Goal: Information Seeking & Learning: Learn about a topic

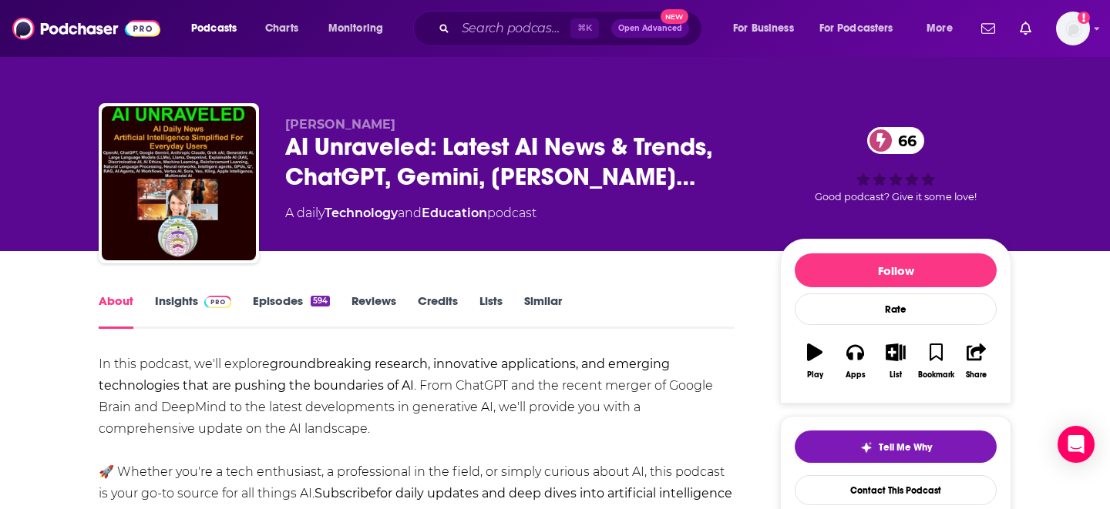
click at [643, 33] on button "Open Advanced New" at bounding box center [650, 28] width 78 height 18
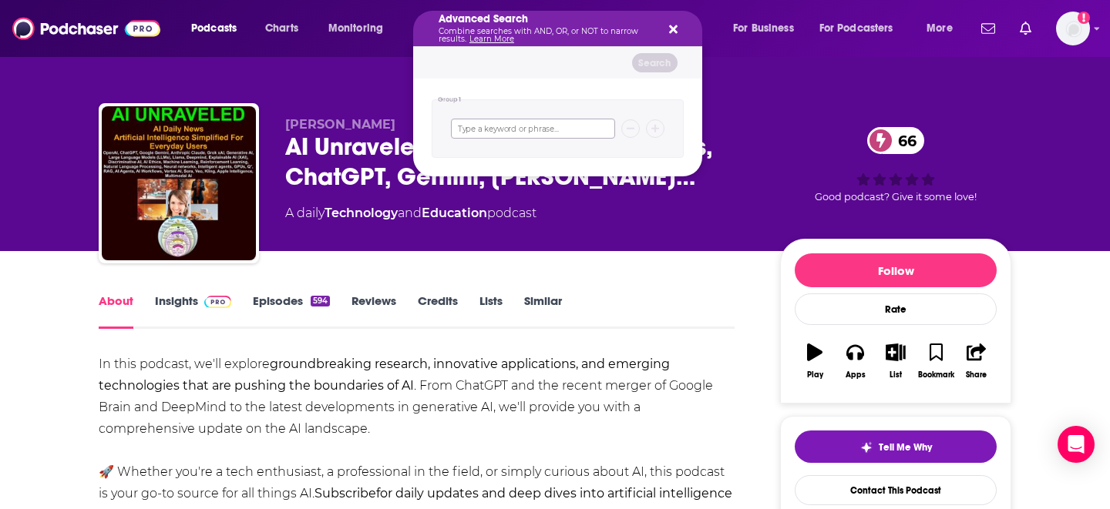
click at [566, 123] on input "Search podcasts, credits, & more..." at bounding box center [533, 129] width 164 height 20
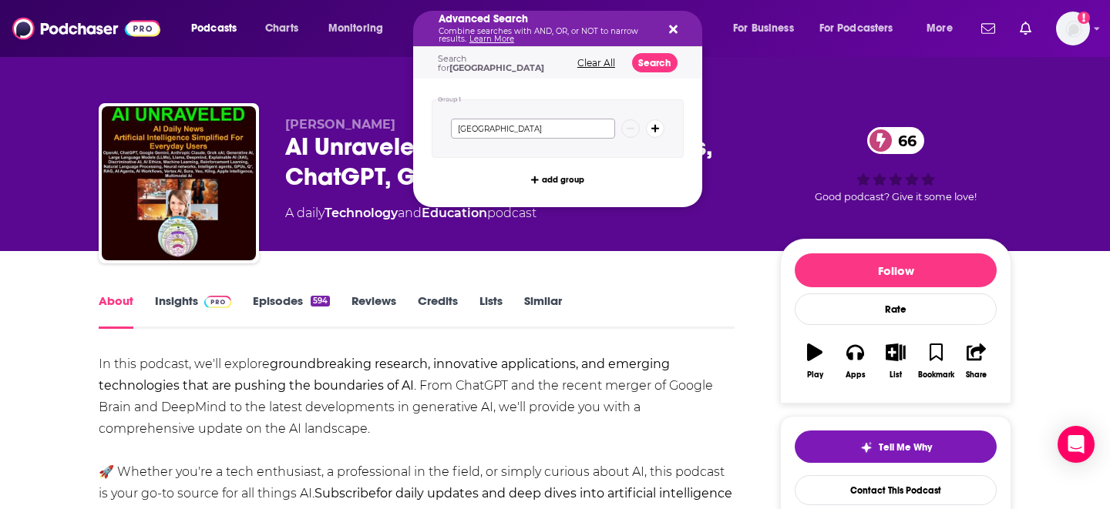
type input "[GEOGRAPHIC_DATA]"
click at [666, 64] on button "Search" at bounding box center [654, 62] width 45 height 19
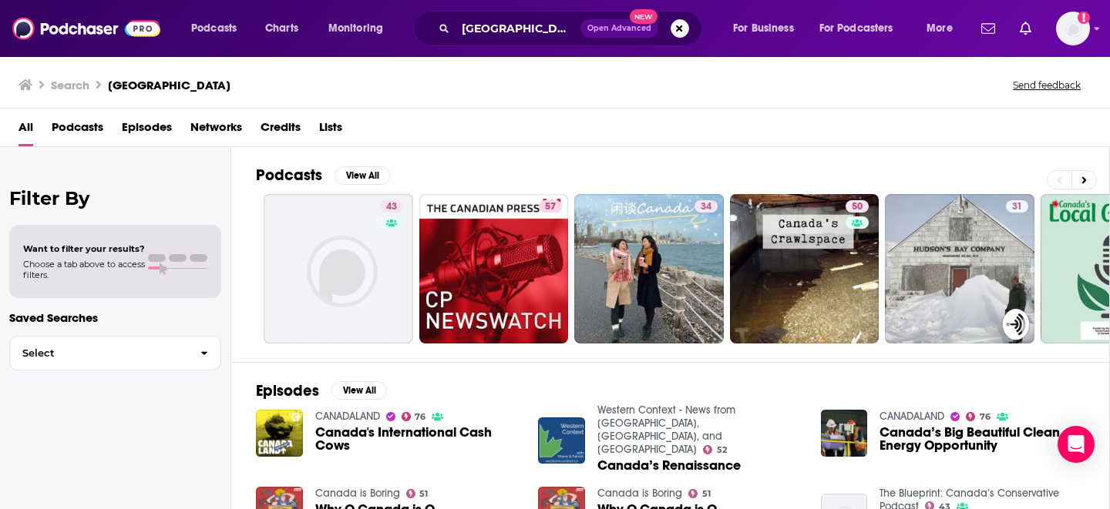
click at [76, 128] on span "Podcasts" at bounding box center [78, 131] width 52 height 32
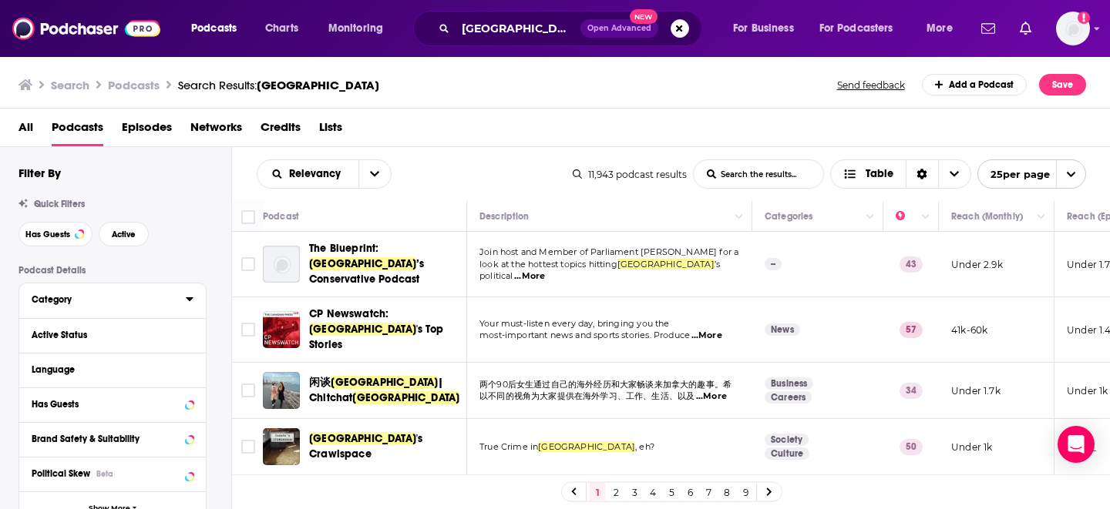
click at [186, 301] on icon at bounding box center [190, 299] width 8 height 12
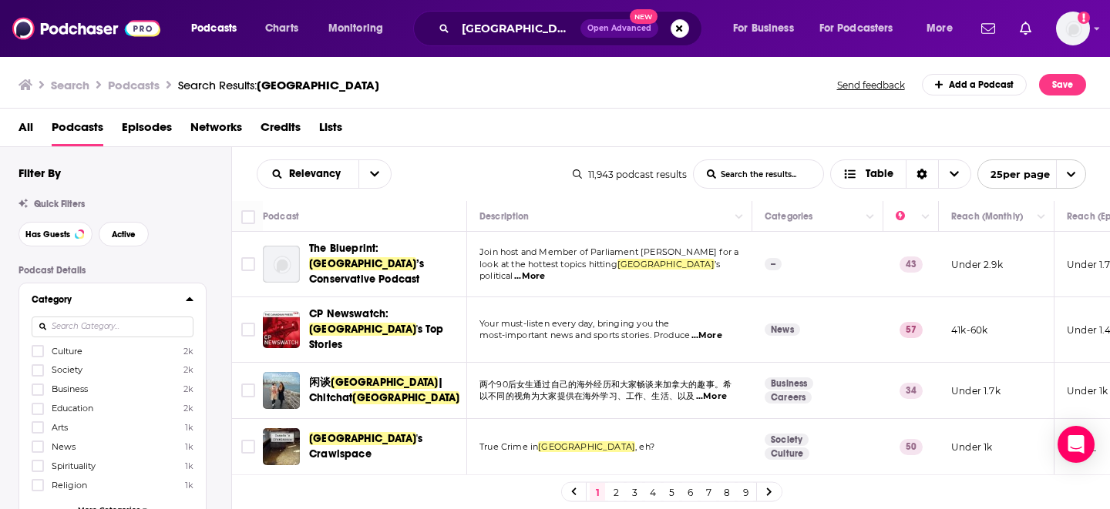
click at [127, 331] on input at bounding box center [113, 327] width 162 height 21
type input "A"
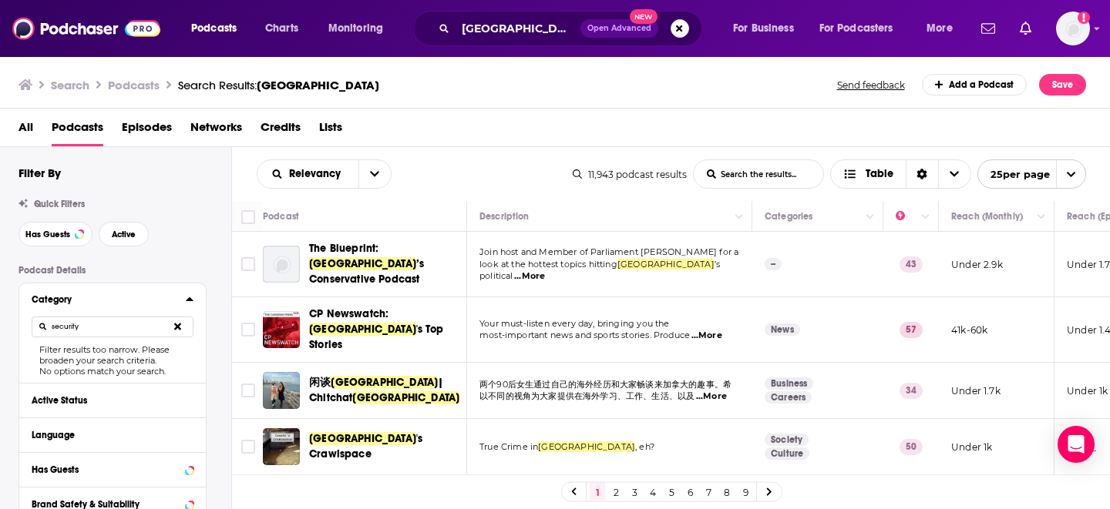
type input "security"
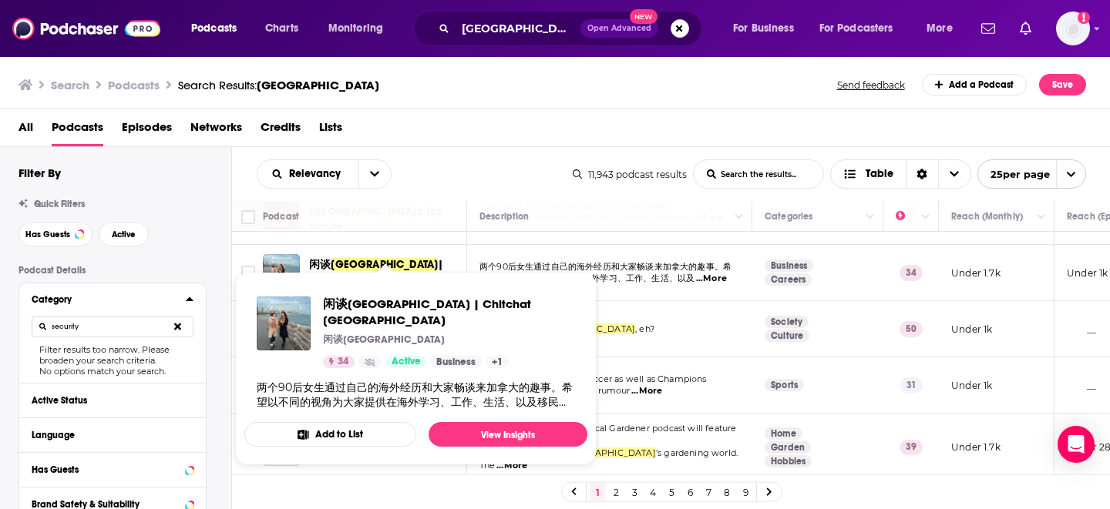
scroll to position [138, 0]
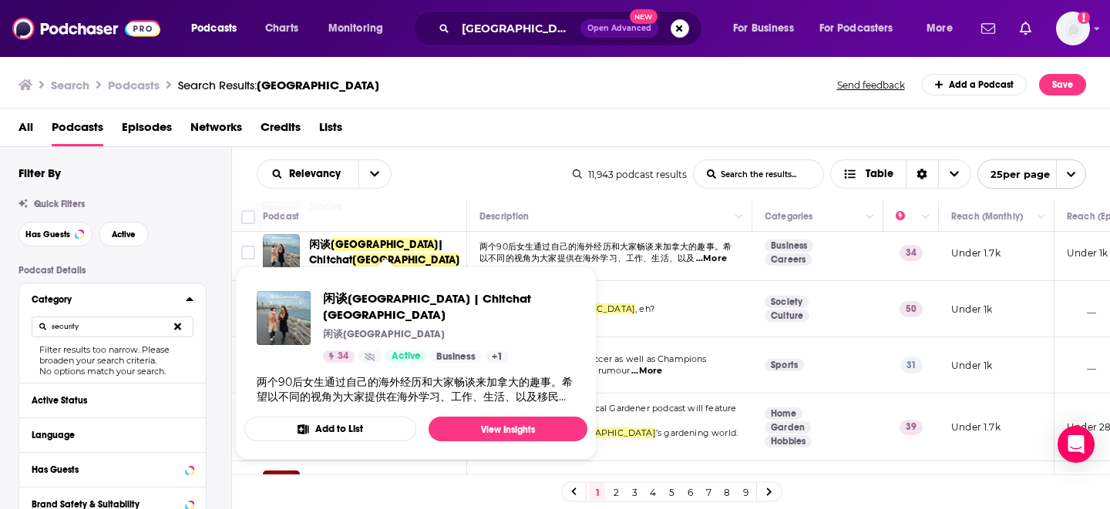
click at [545, 172] on div "Relevancy List Search Input Search the results... Table" at bounding box center [415, 174] width 316 height 29
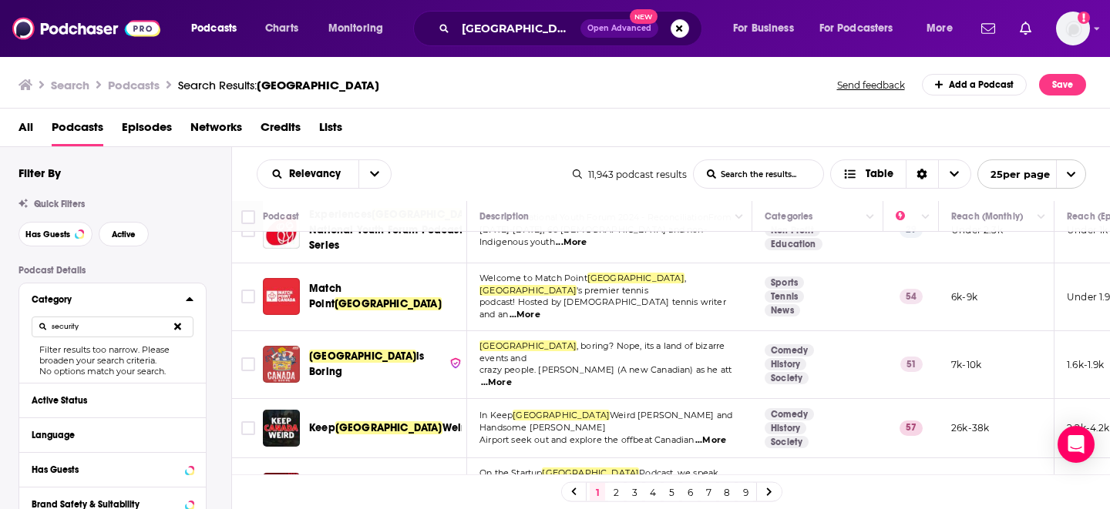
scroll to position [1154, 0]
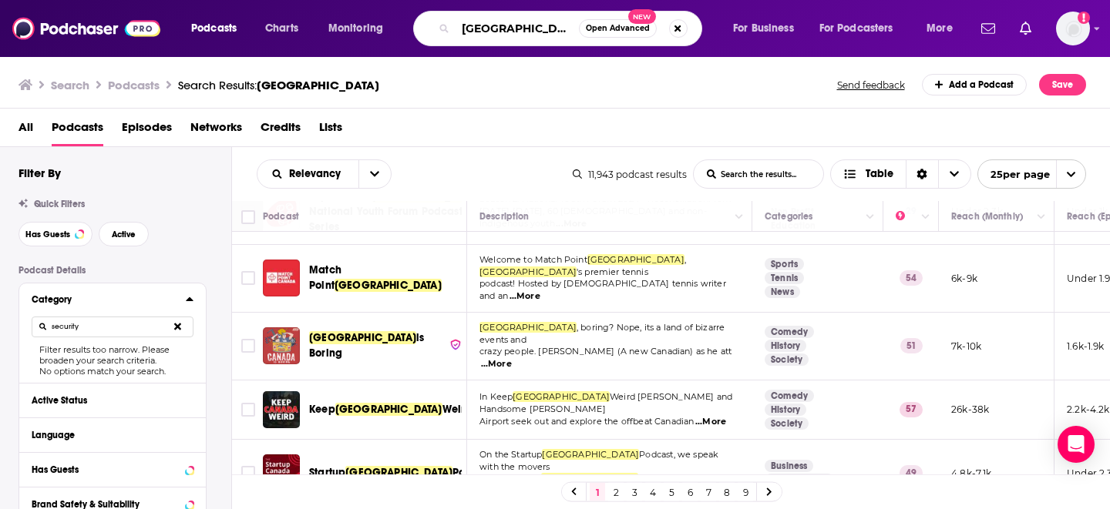
click at [488, 26] on input "[GEOGRAPHIC_DATA]" at bounding box center [516, 28] width 123 height 25
type input "technology/products"
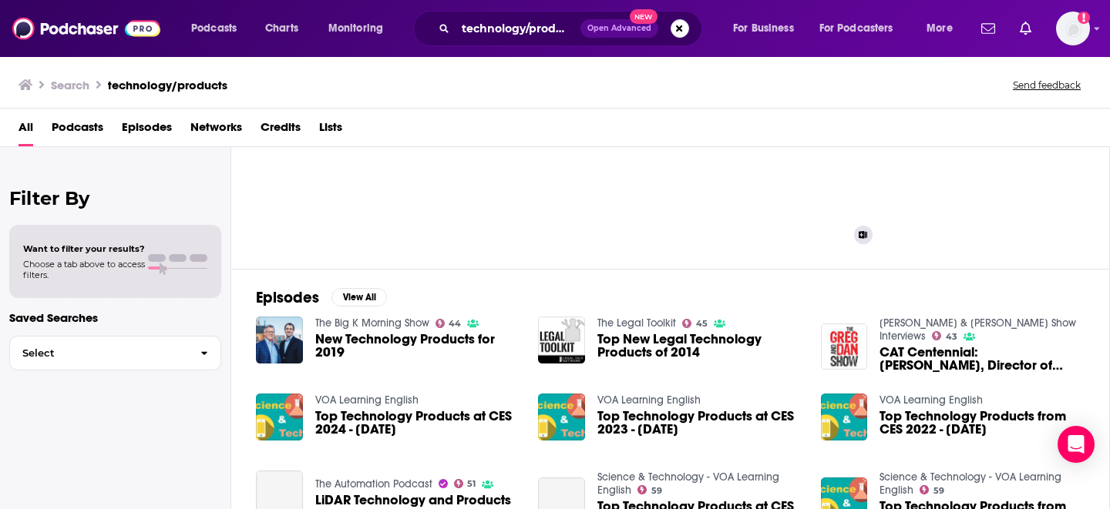
scroll to position [106, 0]
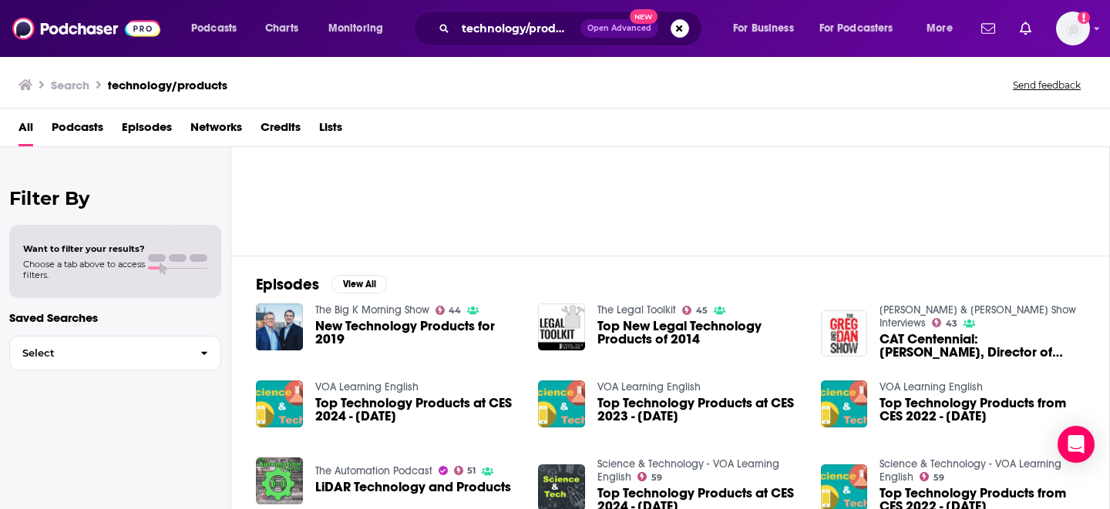
click at [615, 32] on span "Open Advanced" at bounding box center [619, 29] width 64 height 8
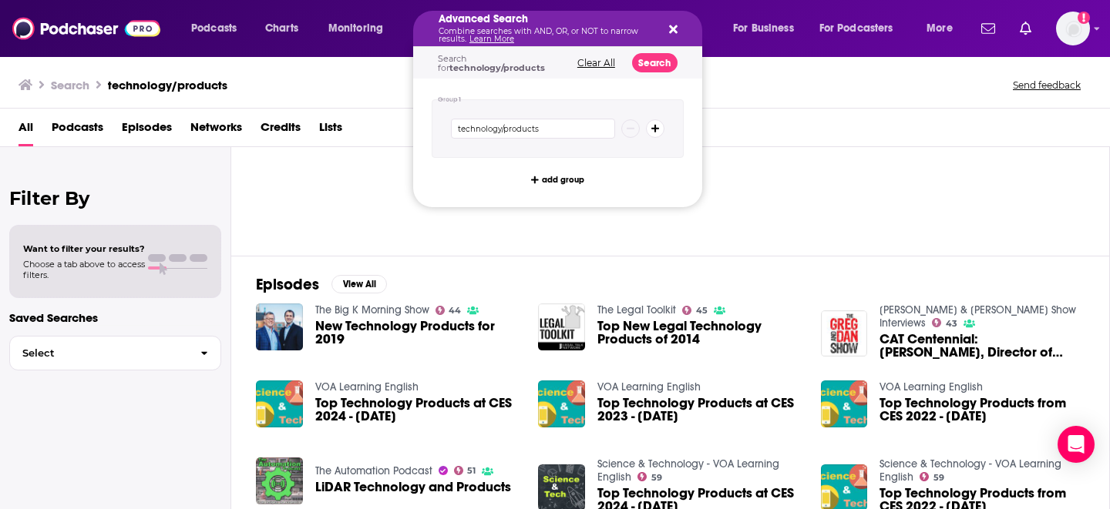
click at [594, 63] on button "Clear All" at bounding box center [596, 63] width 47 height 11
click at [672, 32] on icon "Search podcasts, credits, & more..." at bounding box center [673, 29] width 8 height 12
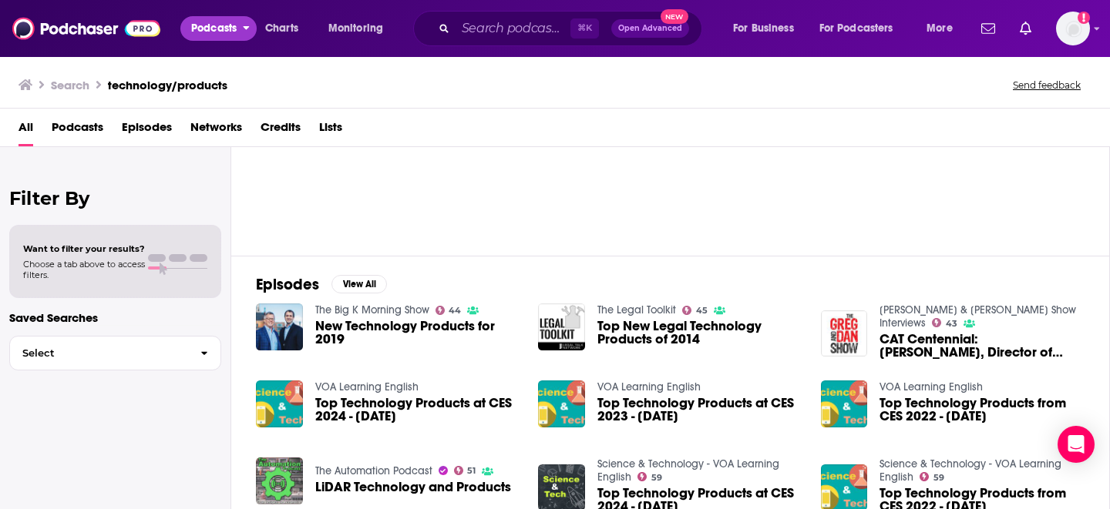
click at [203, 35] on span "Podcasts" at bounding box center [213, 29] width 45 height 22
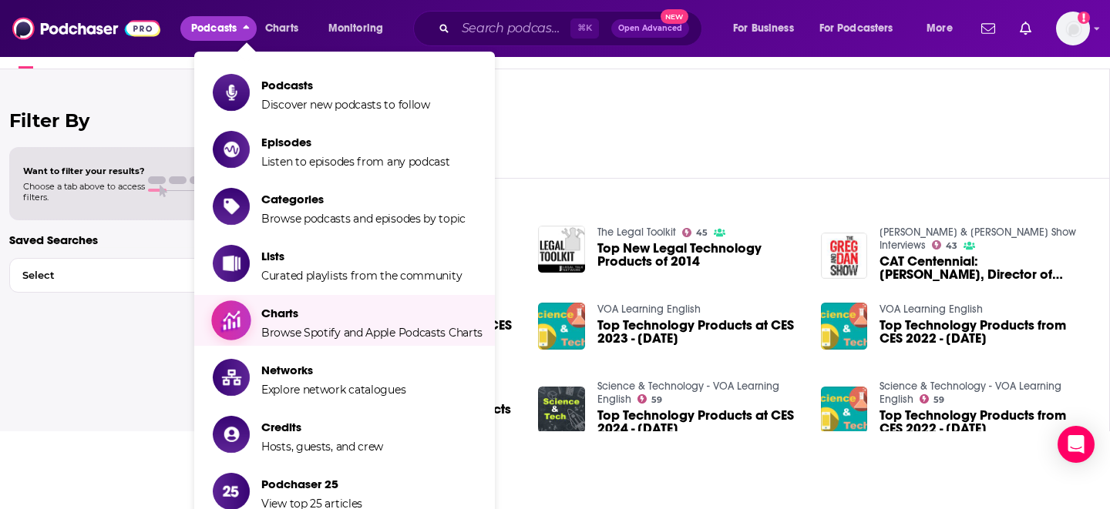
scroll to position [64, 0]
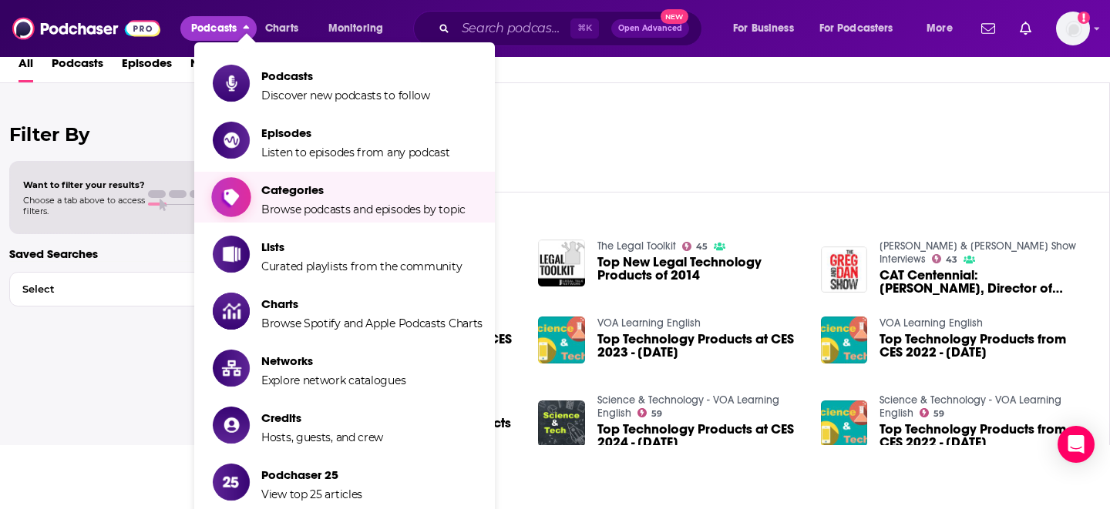
click at [306, 204] on span "Browse podcasts and episodes by topic" at bounding box center [363, 210] width 204 height 14
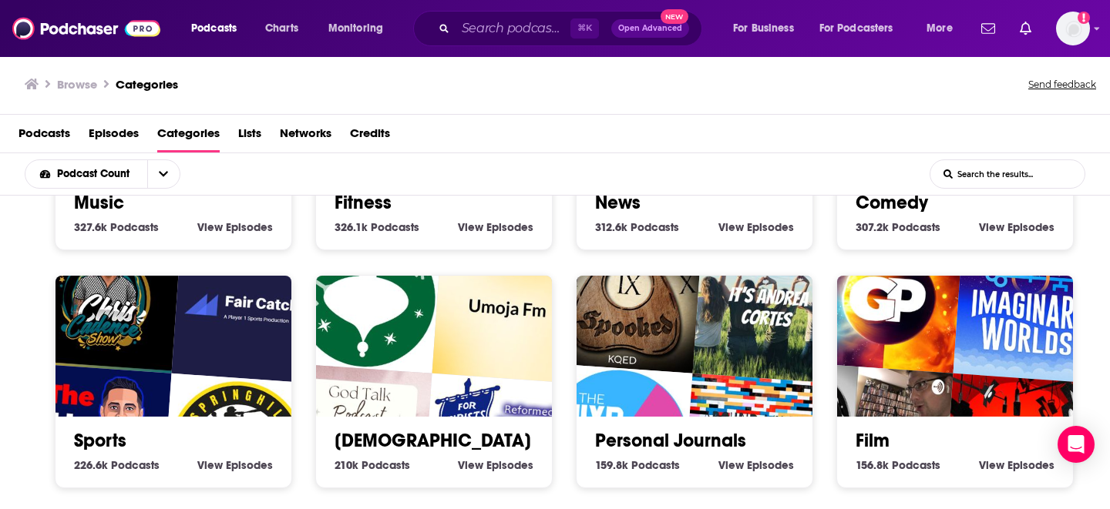
scroll to position [747, 0]
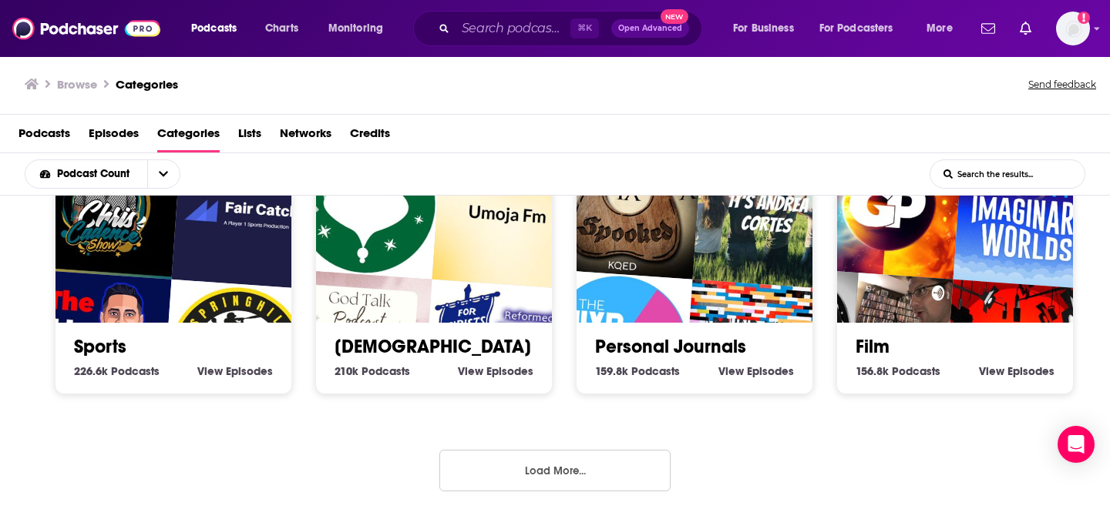
click at [588, 462] on button "Load More..." at bounding box center [554, 471] width 231 height 42
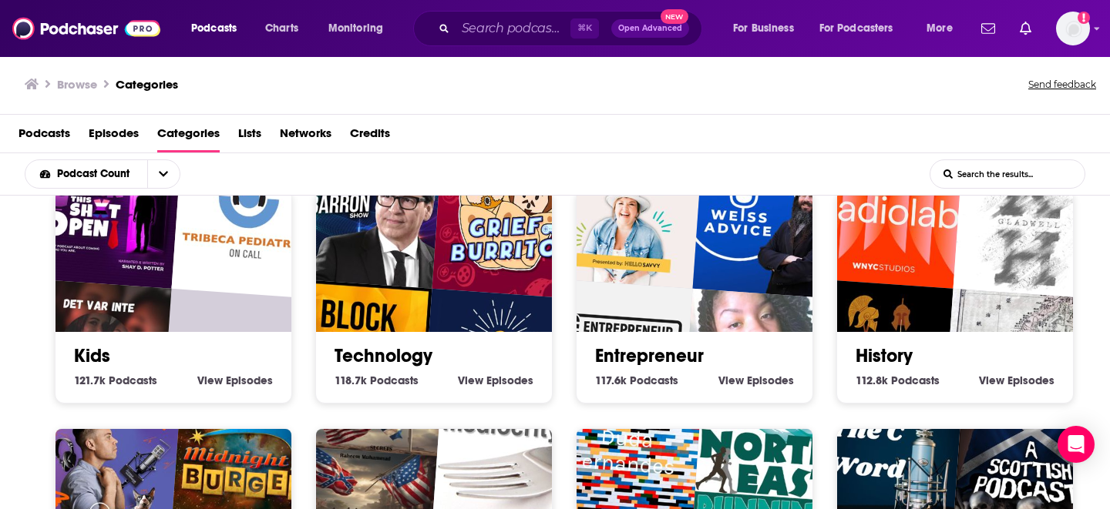
scroll to position [1215, 0]
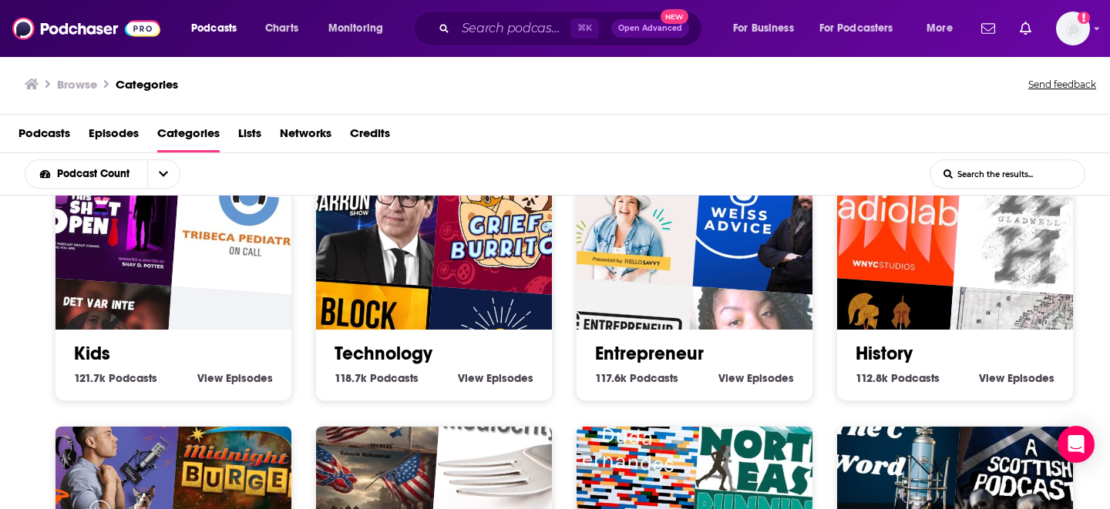
click at [476, 277] on img "Grief Burrito Gaming Podcast" at bounding box center [507, 221] width 151 height 151
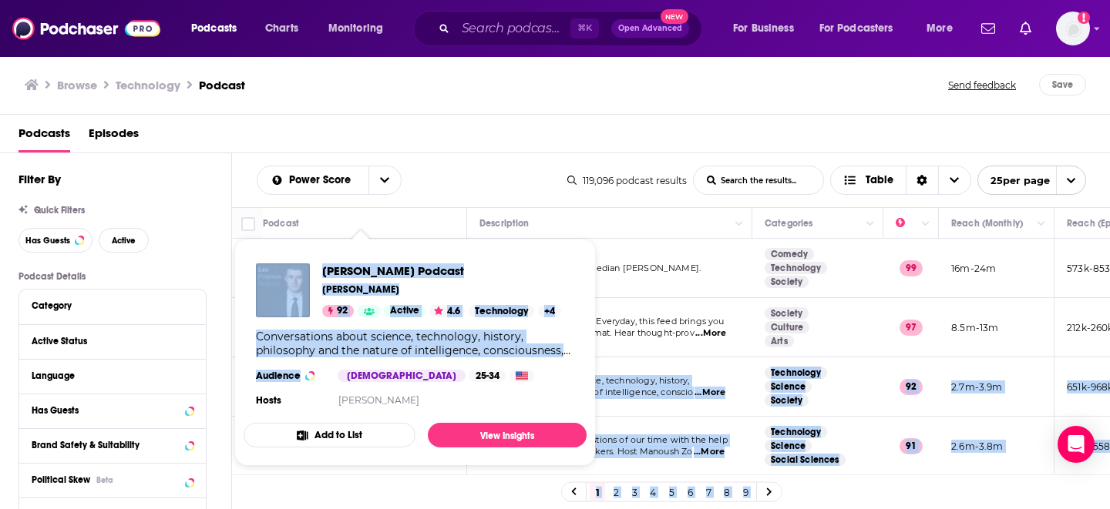
drag, startPoint x: 426, startPoint y: 383, endPoint x: 307, endPoint y: 378, distance: 119.6
click at [307, 378] on div "Podcasts Charts Monitoring ⌘ K Open Advanced New For Business For Podcasters Mo…" at bounding box center [555, 254] width 1110 height 509
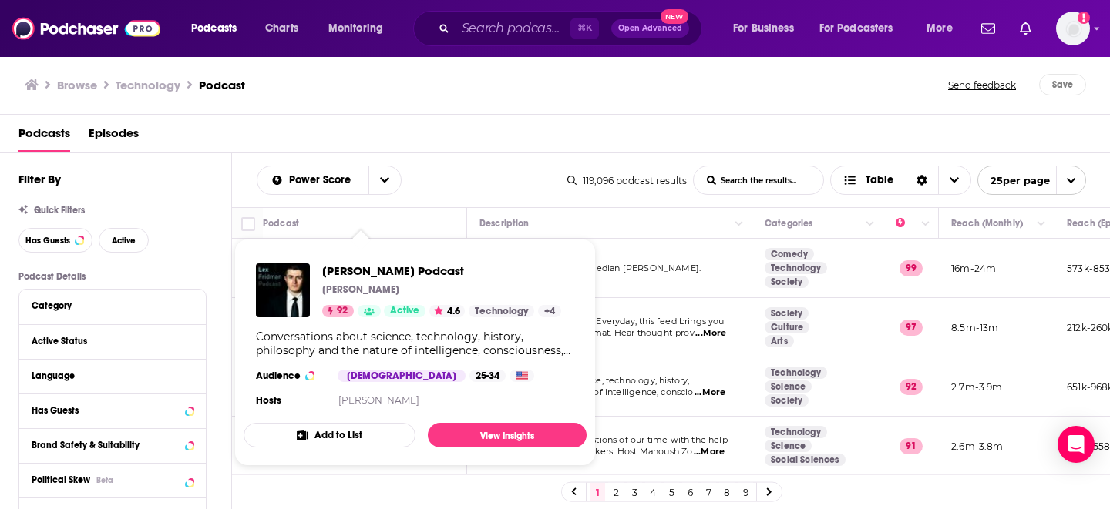
click at [488, 163] on div "Power Score List Search Input Search the results... Table 119,096 podcast resul…" at bounding box center [671, 180] width 878 height 54
click at [396, 384] on div "Lex Fridman Podcast Lex Fridman 92 Active 4.6 Technology + 4 Conversations abou…" at bounding box center [415, 337] width 343 height 172
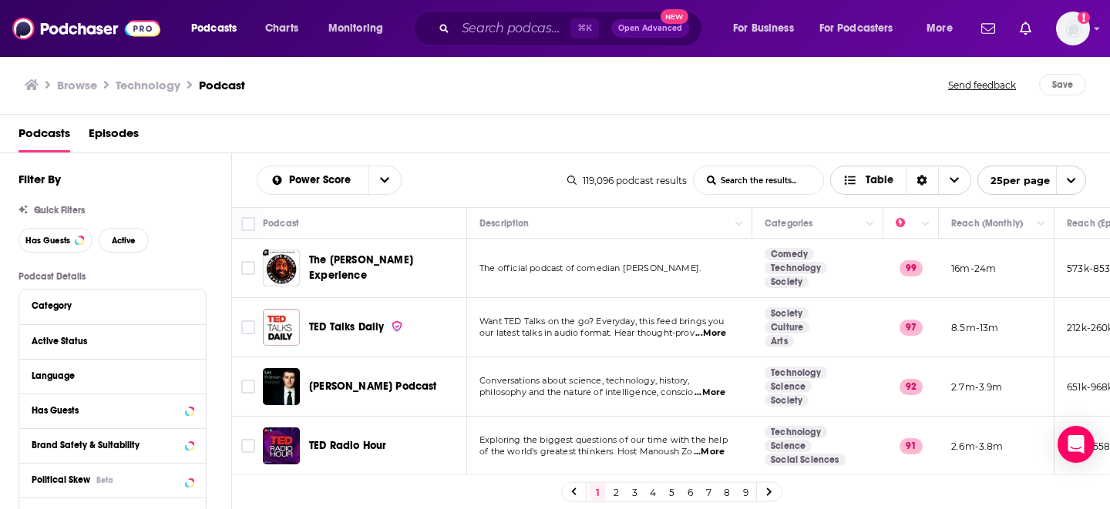
click at [910, 183] on div "Sort Direction" at bounding box center [921, 180] width 32 height 28
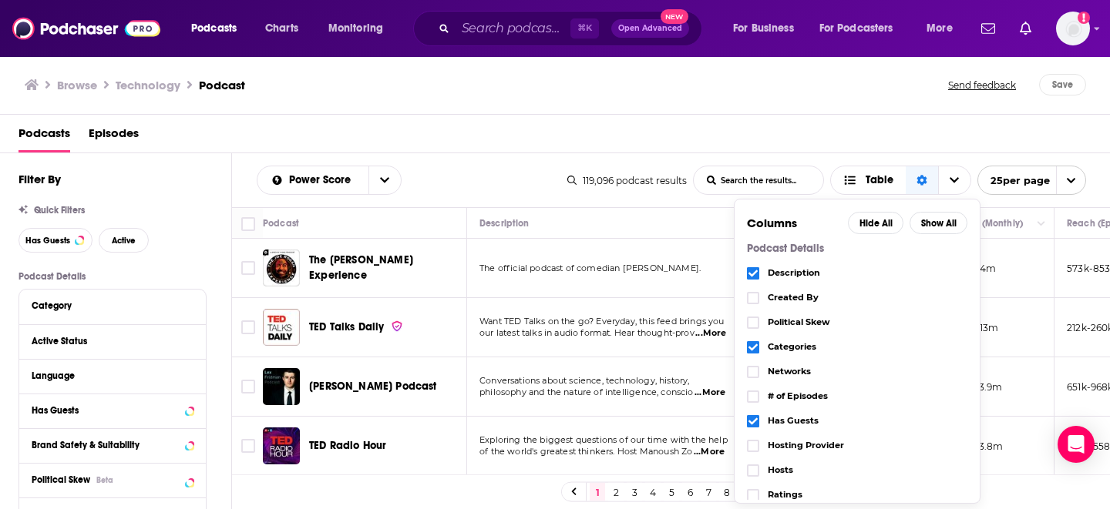
click at [888, 109] on div "Browse Technology Podcast Send feedback Save" at bounding box center [555, 84] width 1110 height 59
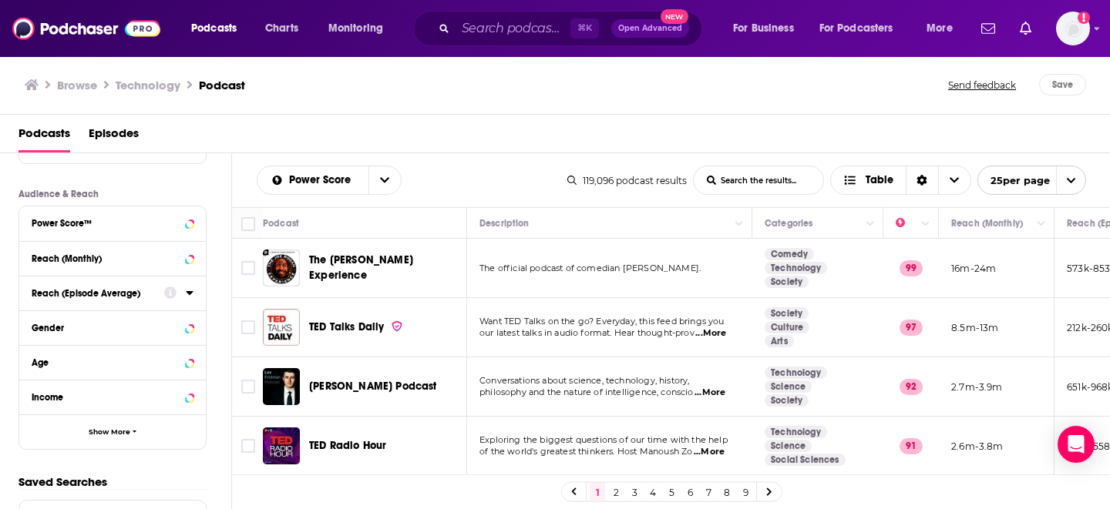
scroll to position [425, 0]
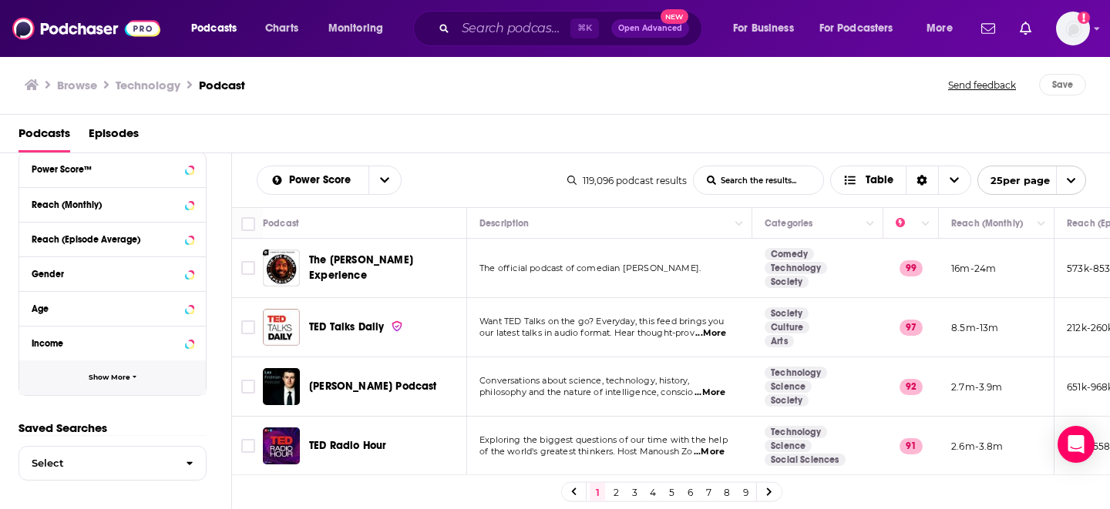
click at [119, 383] on button "Show More" at bounding box center [112, 378] width 186 height 35
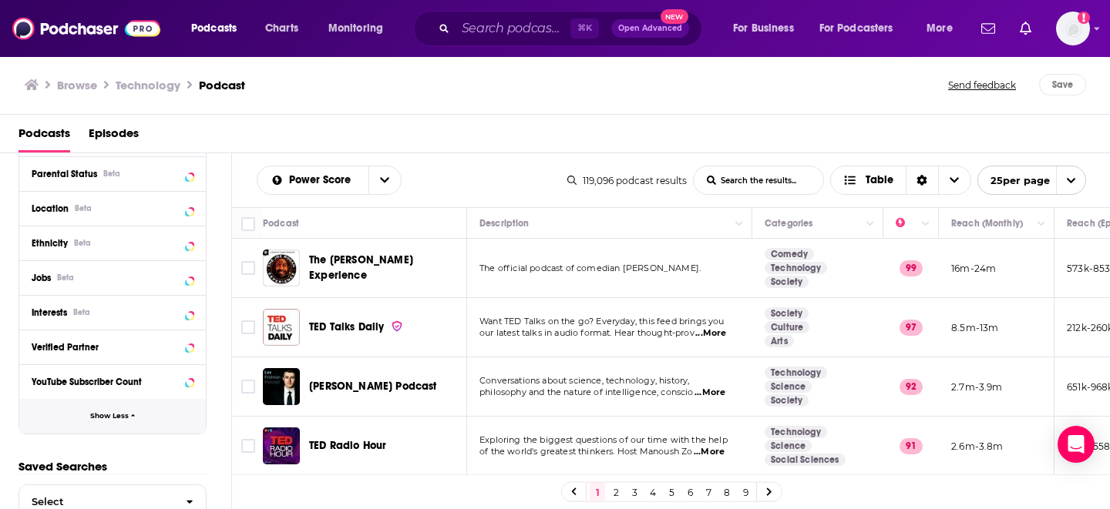
scroll to position [667, 0]
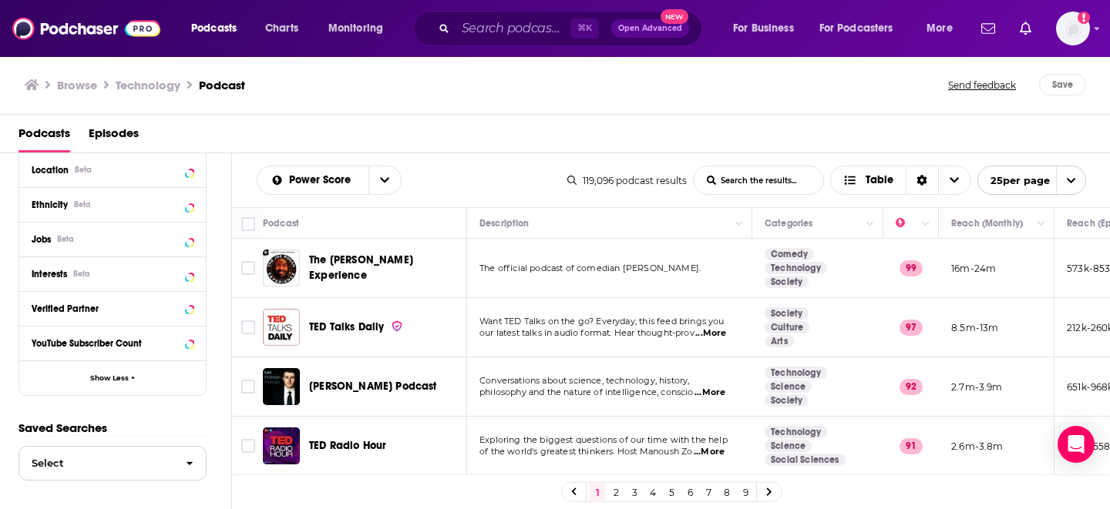
click at [169, 472] on button "Select" at bounding box center [112, 463] width 188 height 35
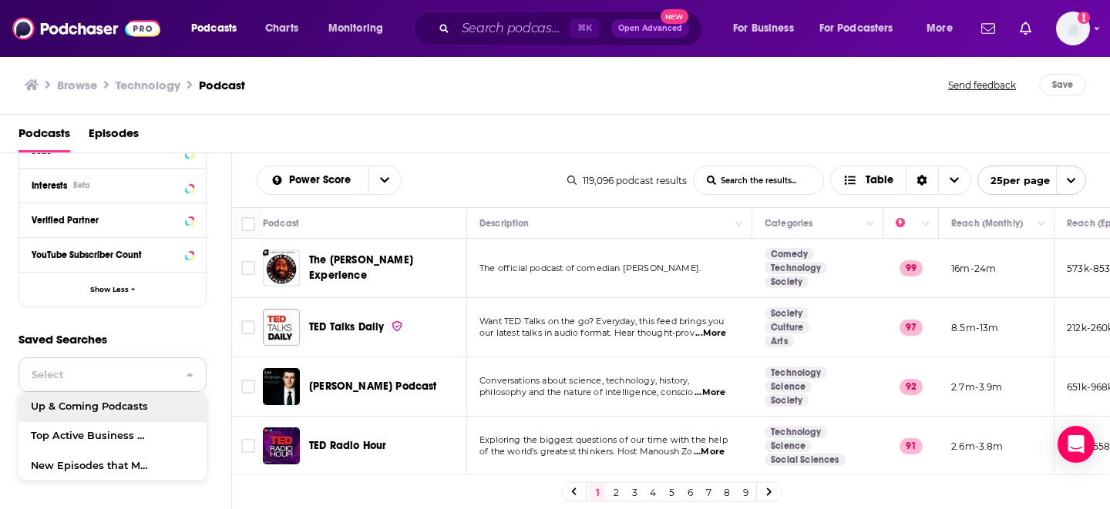
click at [190, 371] on icon "button" at bounding box center [189, 375] width 7 height 11
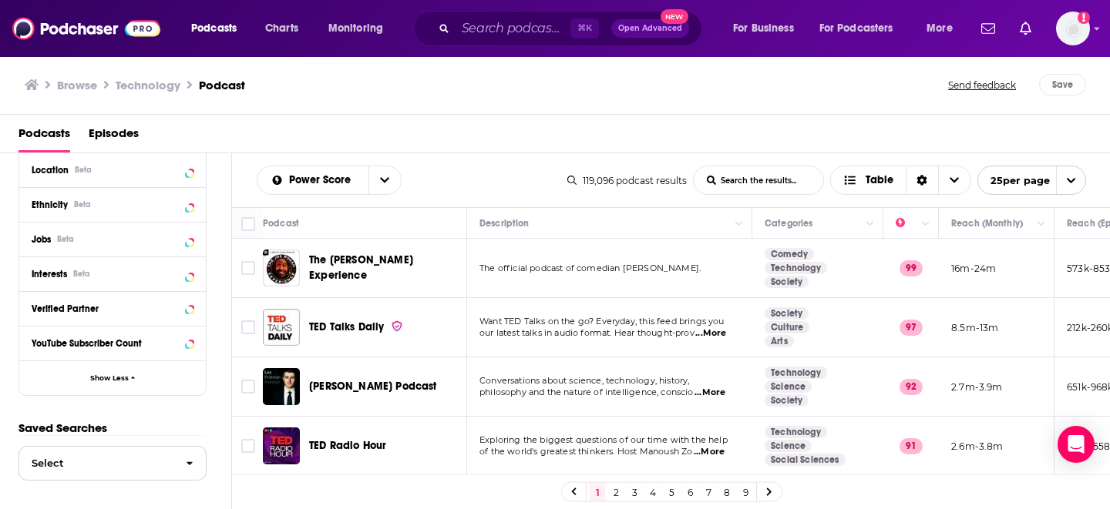
scroll to position [667, 0]
click at [387, 176] on icon "open menu" at bounding box center [384, 180] width 9 height 11
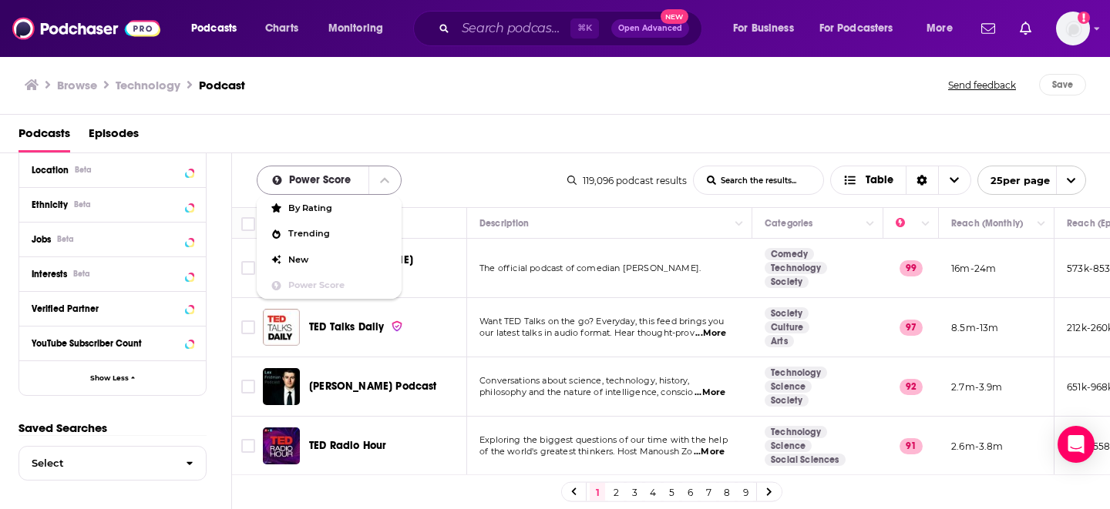
click at [387, 176] on icon "close menu" at bounding box center [384, 180] width 9 height 11
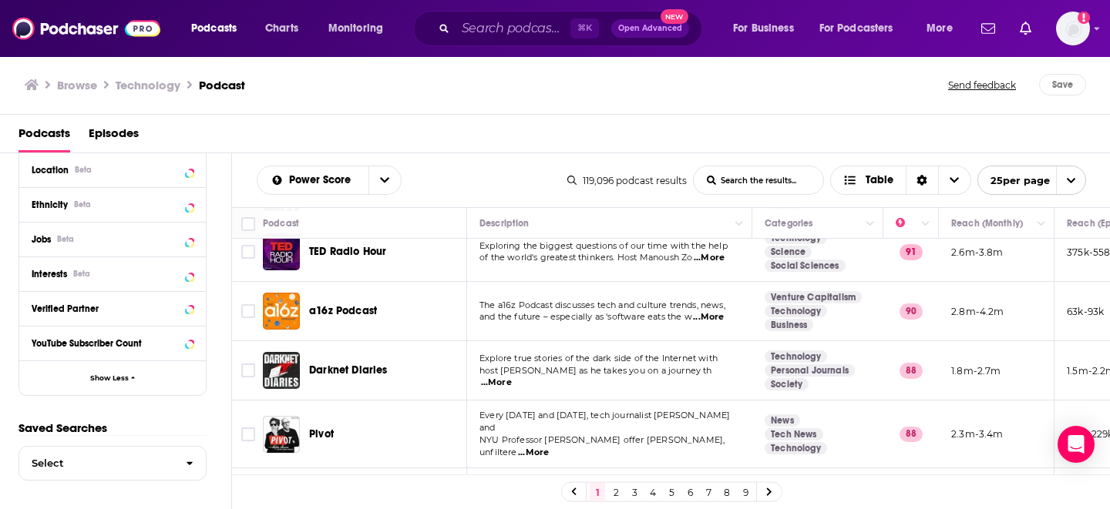
scroll to position [201, 0]
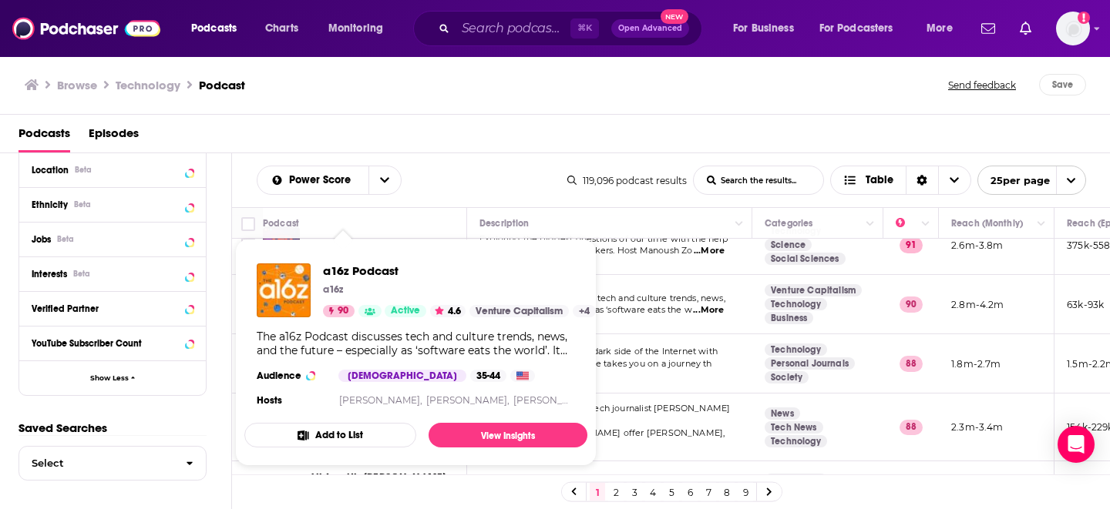
click at [545, 97] on div "Browse Technology Podcast Send feedback Save" at bounding box center [555, 84] width 1110 height 59
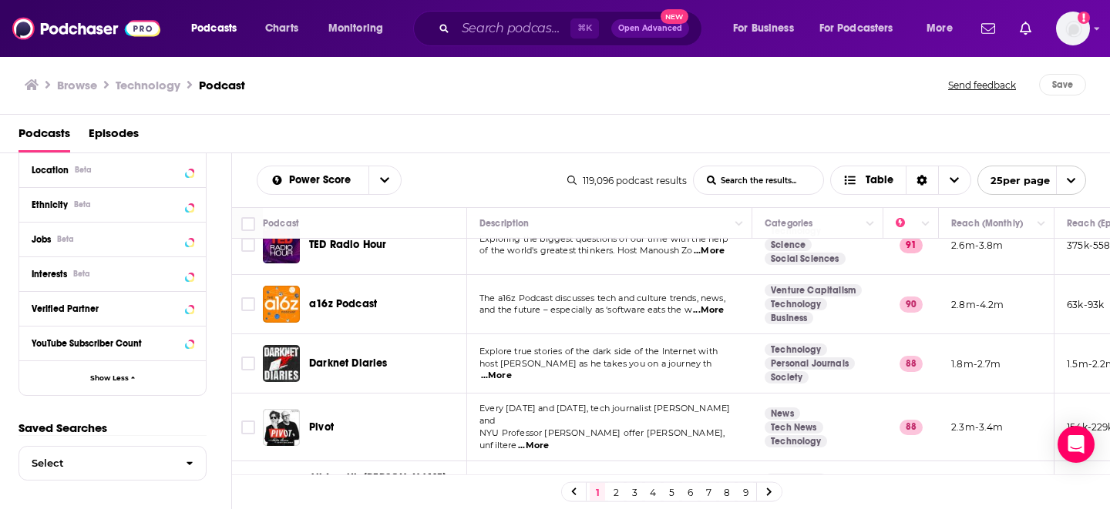
click at [559, 102] on div "Browse Technology Podcast Send feedback Save" at bounding box center [555, 84] width 1110 height 59
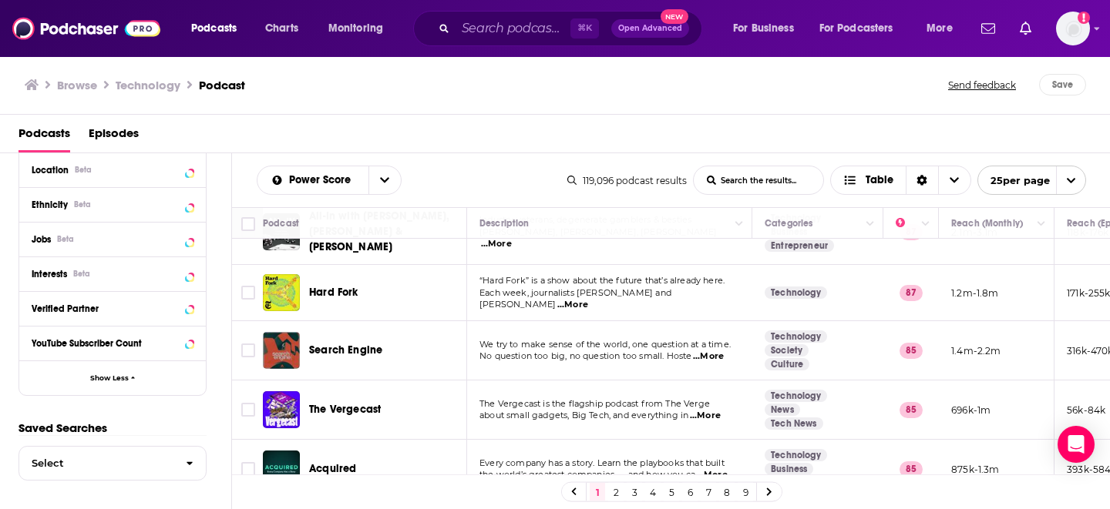
scroll to position [464, 0]
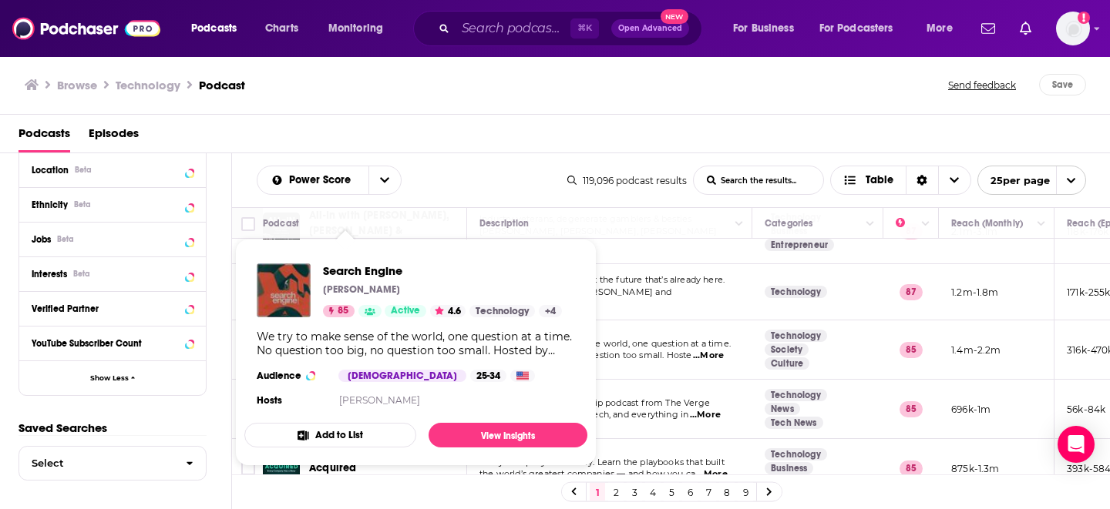
click at [506, 146] on div "Podcasts Episodes" at bounding box center [558, 137] width 1080 height 32
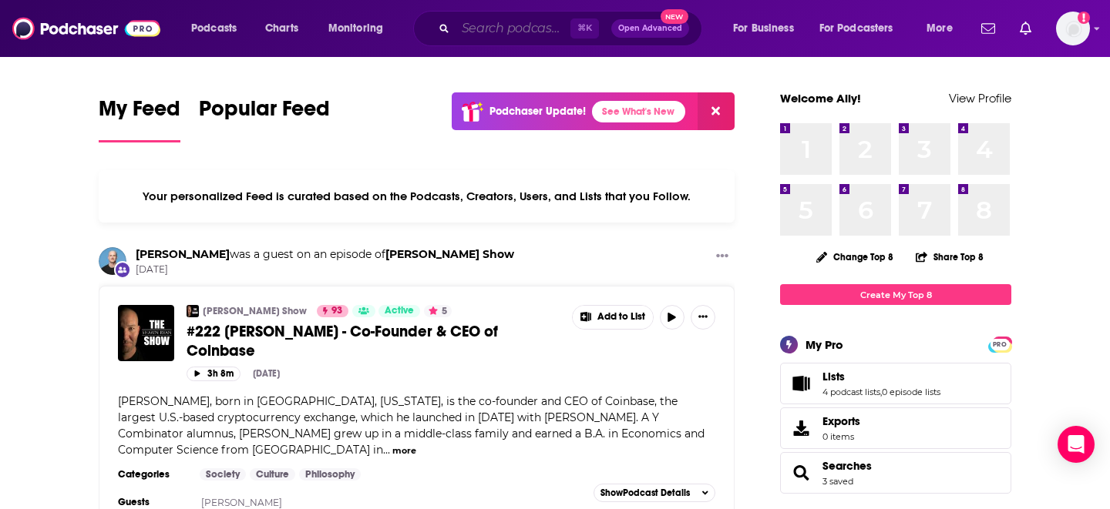
click at [469, 37] on input "Search podcasts, credits, & more..." at bounding box center [512, 28] width 115 height 25
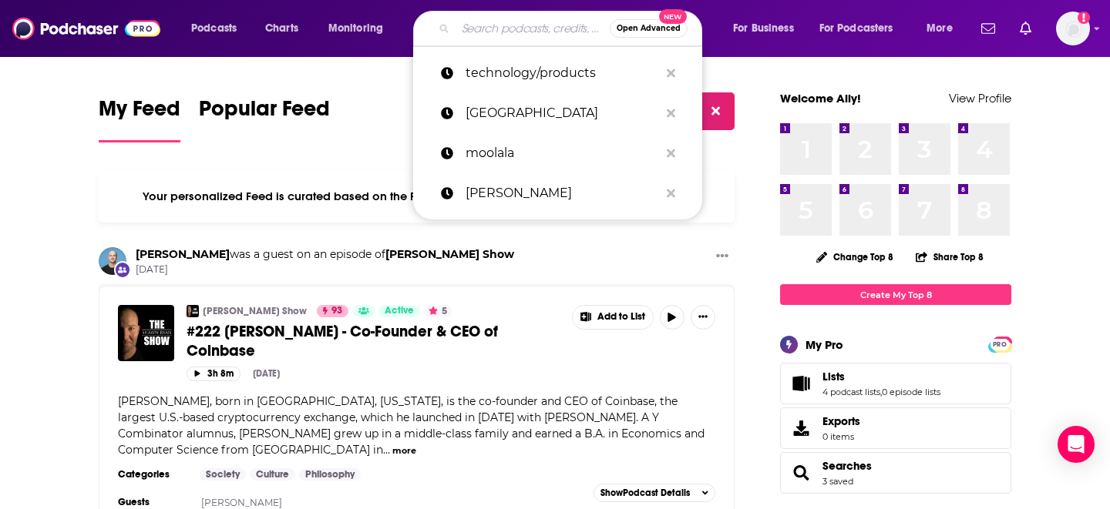
paste input "Peak daily"
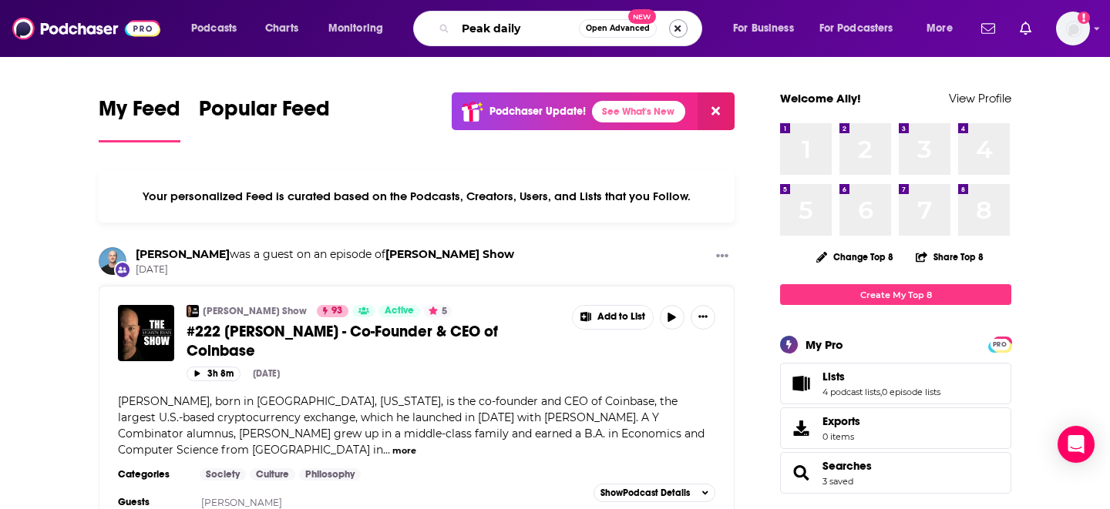
type input "Peak daily"
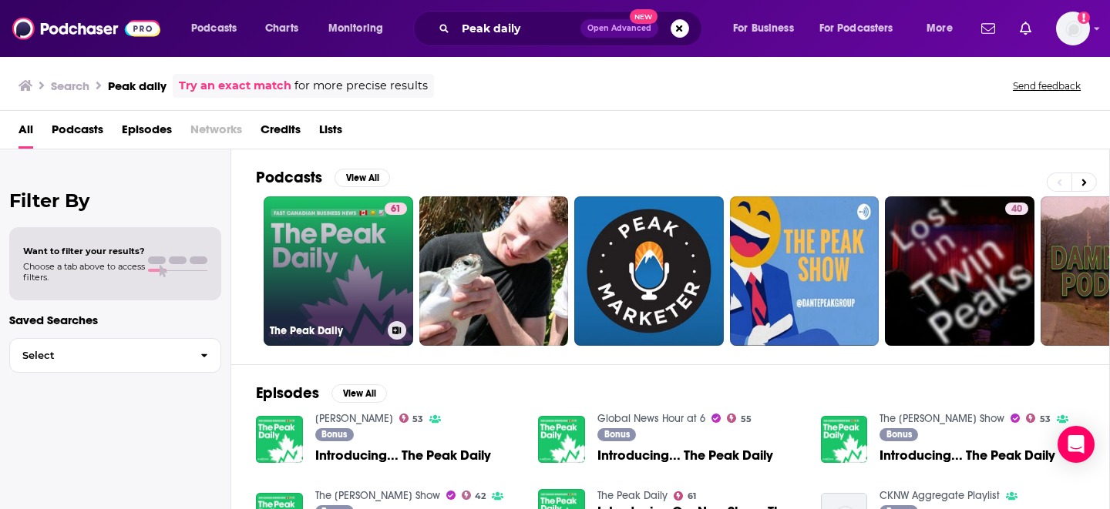
click at [349, 273] on link "61 The Peak Daily" at bounding box center [338, 271] width 149 height 149
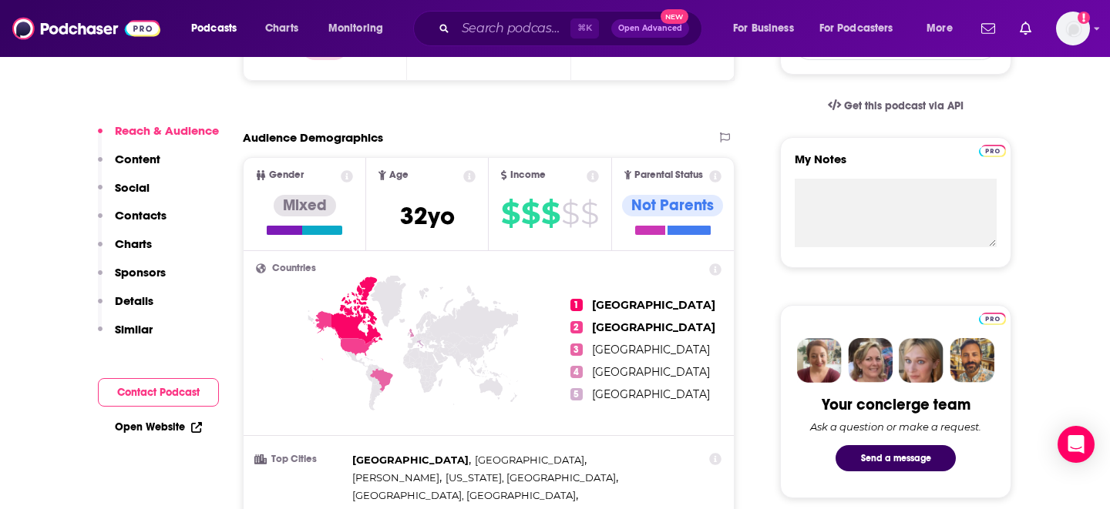
scroll to position [331, 0]
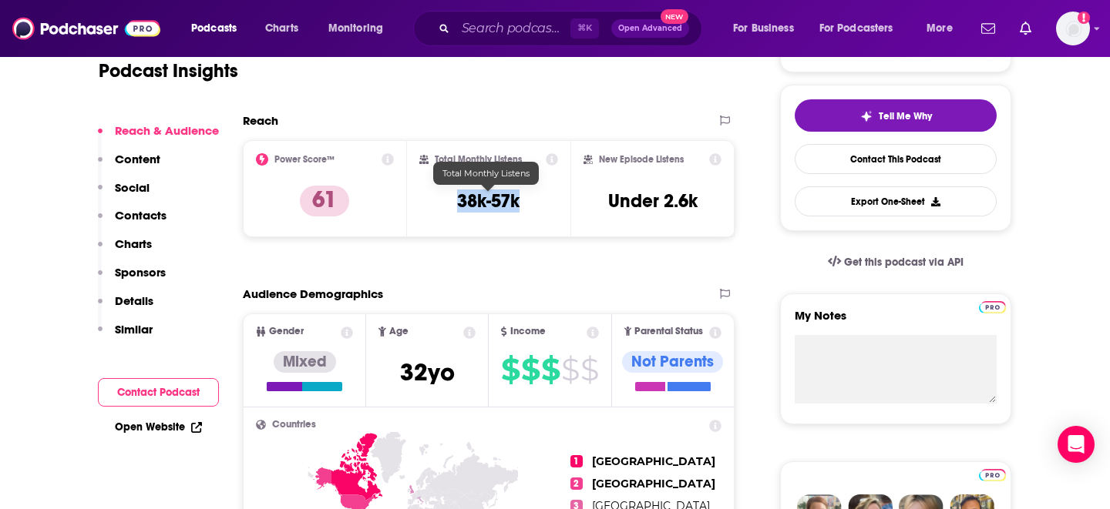
drag, startPoint x: 530, startPoint y: 205, endPoint x: 456, endPoint y: 206, distance: 74.0
click at [456, 206] on div "Total Monthly Listens 38k-57k" at bounding box center [488, 188] width 139 height 71
copy h3 "38k-57k"
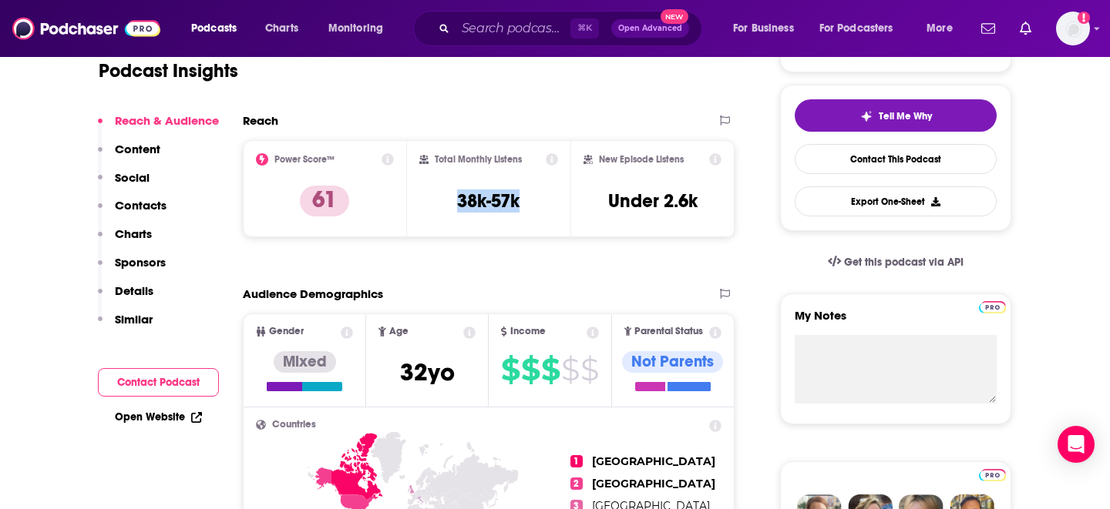
scroll to position [95, 0]
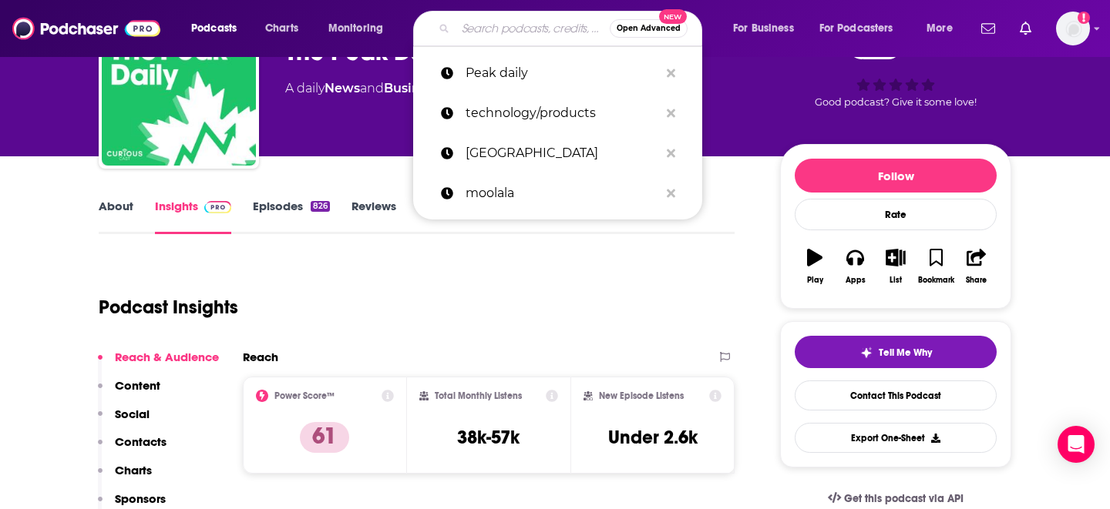
click at [529, 33] on input "Search podcasts, credits, & more..." at bounding box center [532, 28] width 154 height 25
paste input "The Business Leadership Podcast"
type input "The Business Leadership Podcast"
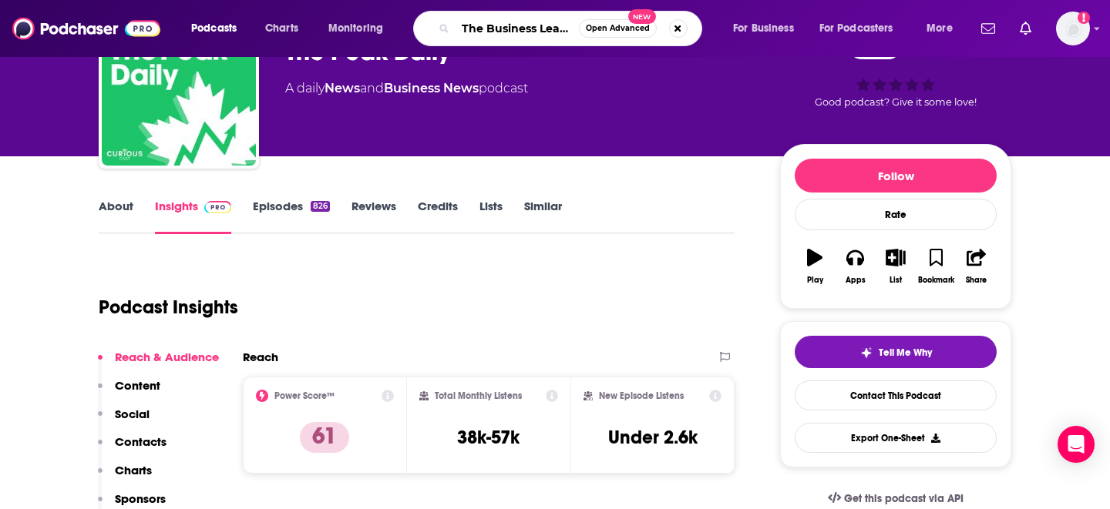
scroll to position [0, 79]
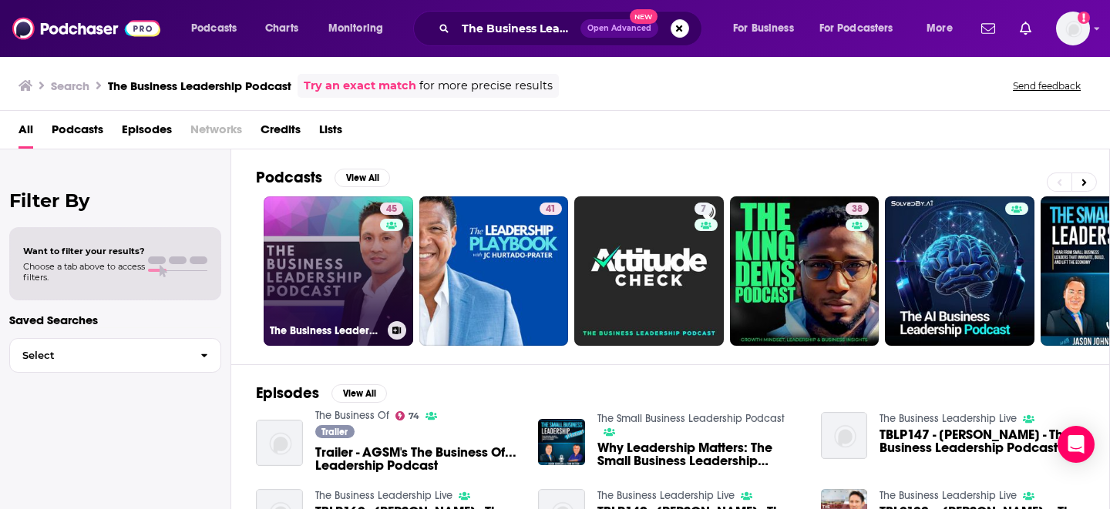
click at [321, 275] on link "45 The Business Leadership Podcast" at bounding box center [338, 271] width 149 height 149
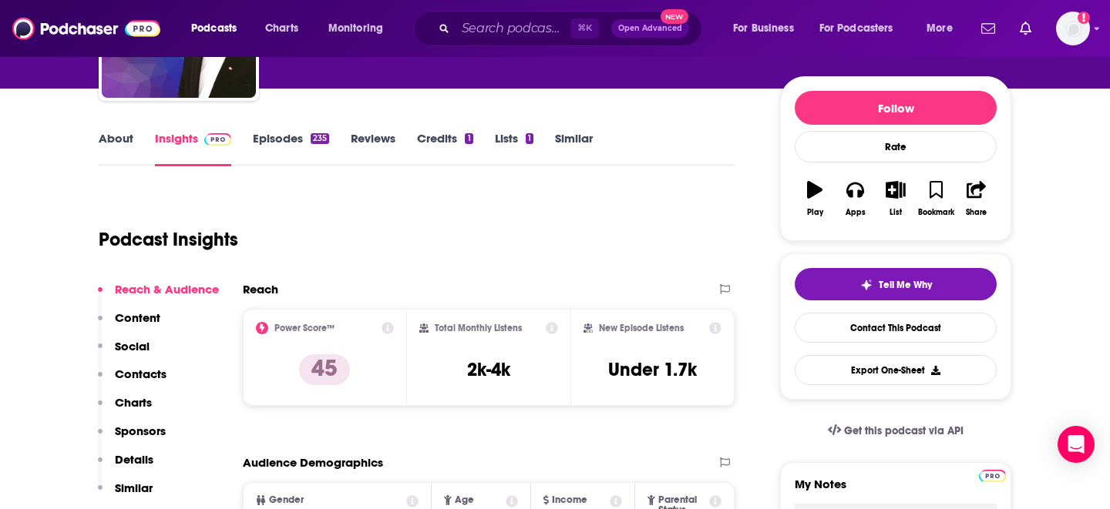
scroll to position [163, 0]
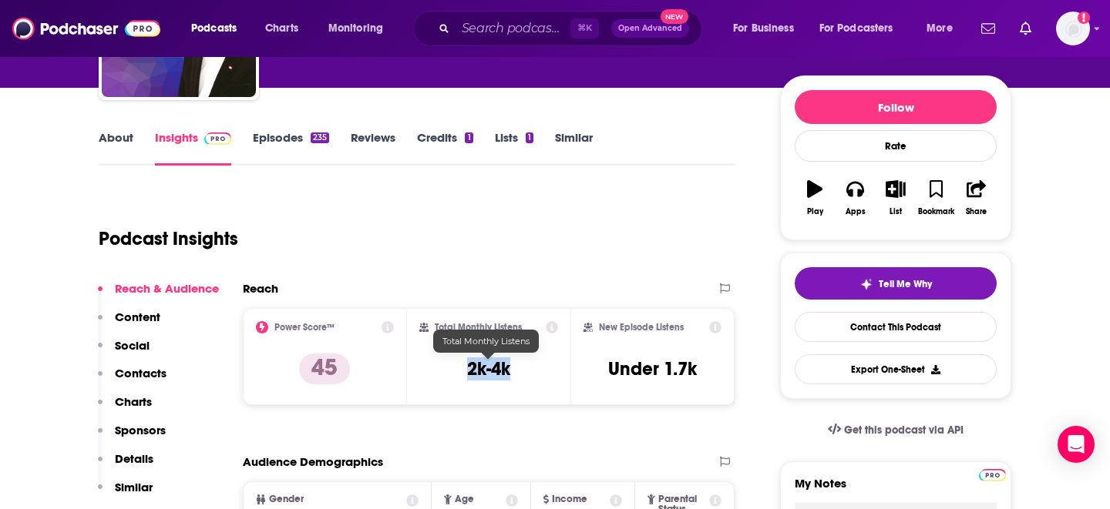
drag, startPoint x: 518, startPoint y: 370, endPoint x: 459, endPoint y: 370, distance: 58.6
click at [459, 370] on div "Total Monthly Listens 2k-4k" at bounding box center [488, 356] width 139 height 71
copy h3 "2k-4k"
click at [518, 25] on input "Search podcasts, credits, & more..." at bounding box center [512, 28] width 115 height 25
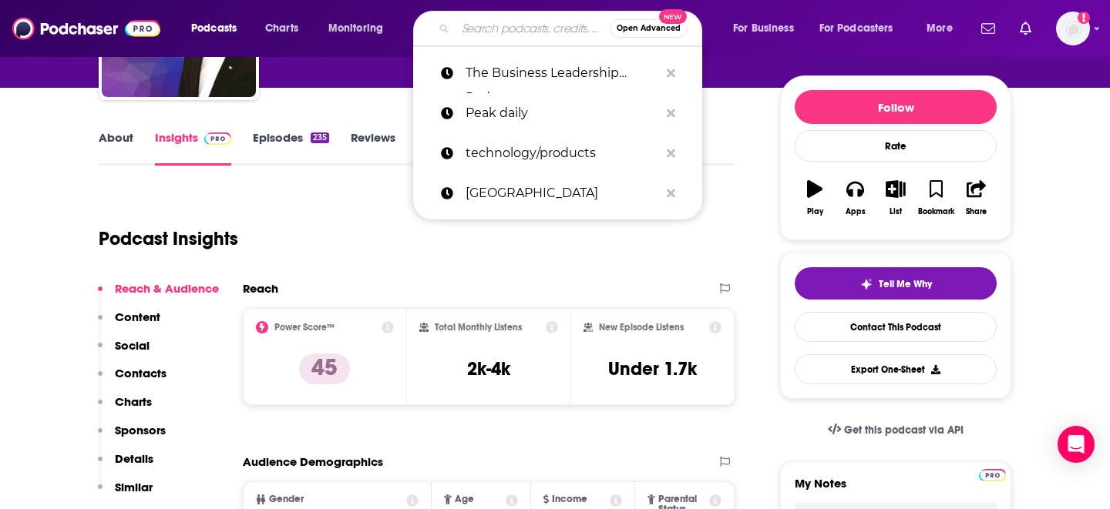
paste input "Speaking of Business with [PERSON_NAME]"
type input "Speaking of Business with [PERSON_NAME]"
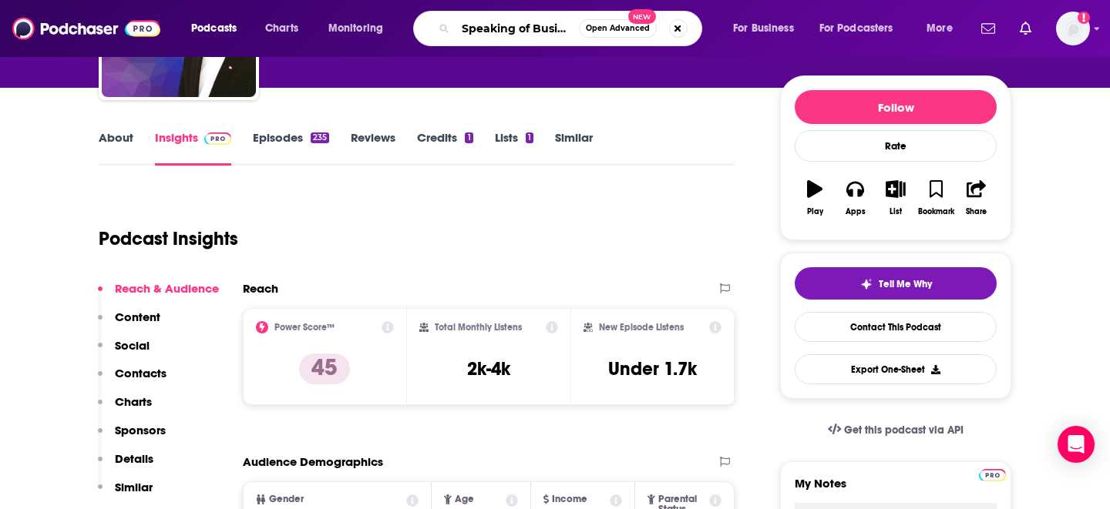
scroll to position [0, 113]
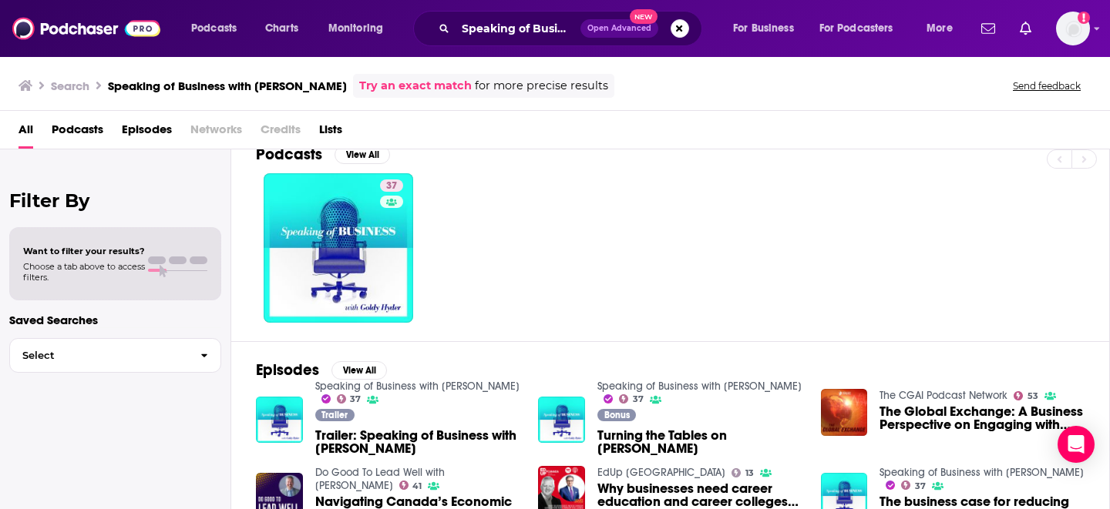
scroll to position [5, 0]
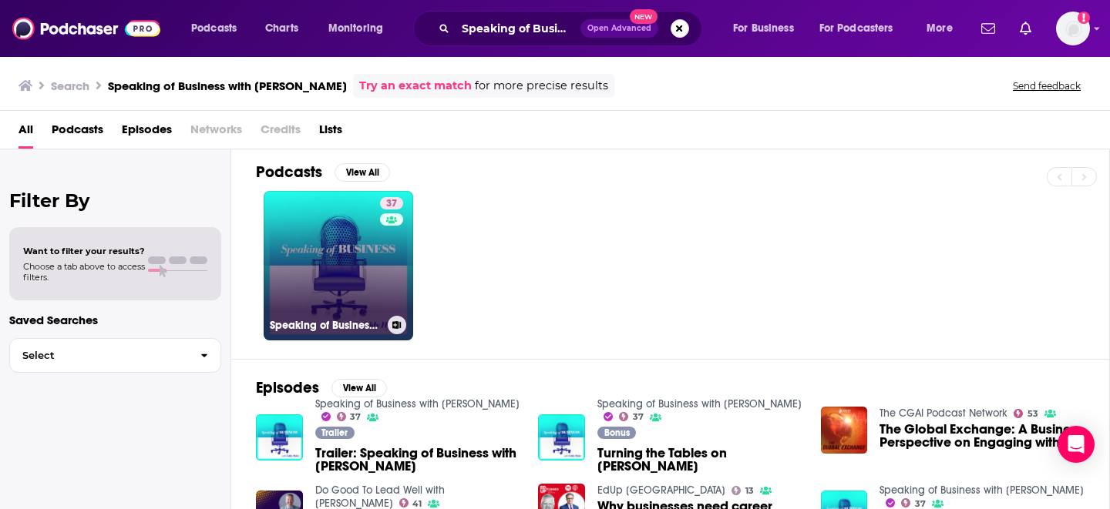
click at [341, 259] on link "37 Speaking of Business with [PERSON_NAME]" at bounding box center [338, 265] width 149 height 149
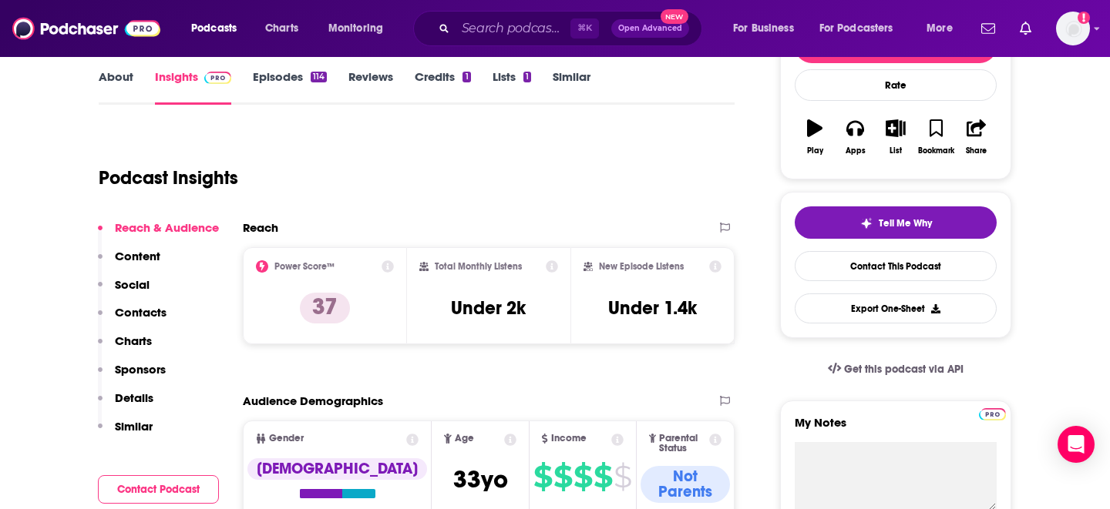
scroll to position [225, 0]
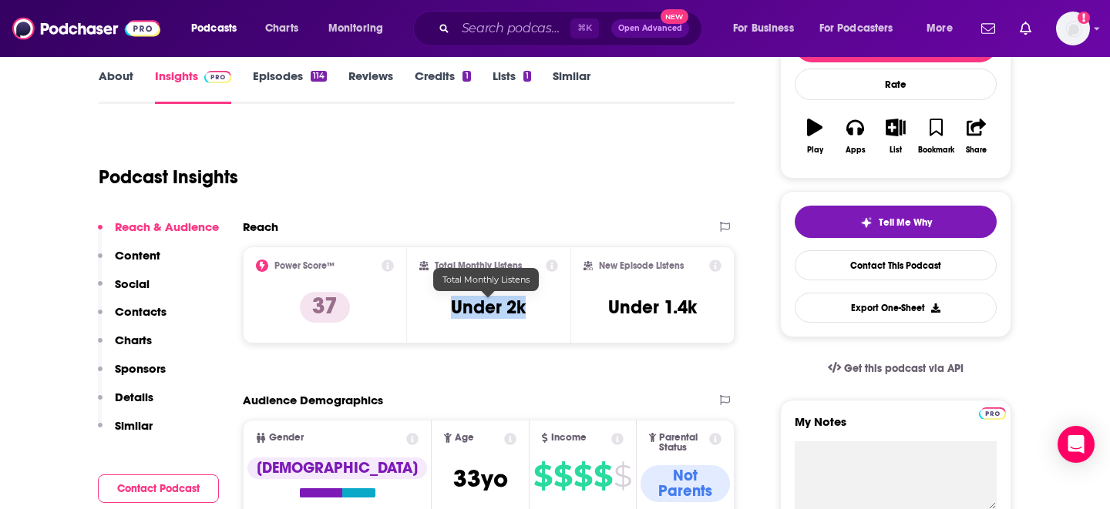
drag, startPoint x: 531, startPoint y: 315, endPoint x: 448, endPoint y: 314, distance: 82.5
click at [448, 314] on div "Total Monthly Listens Under 2k" at bounding box center [488, 295] width 139 height 71
copy h3 "Under 2k"
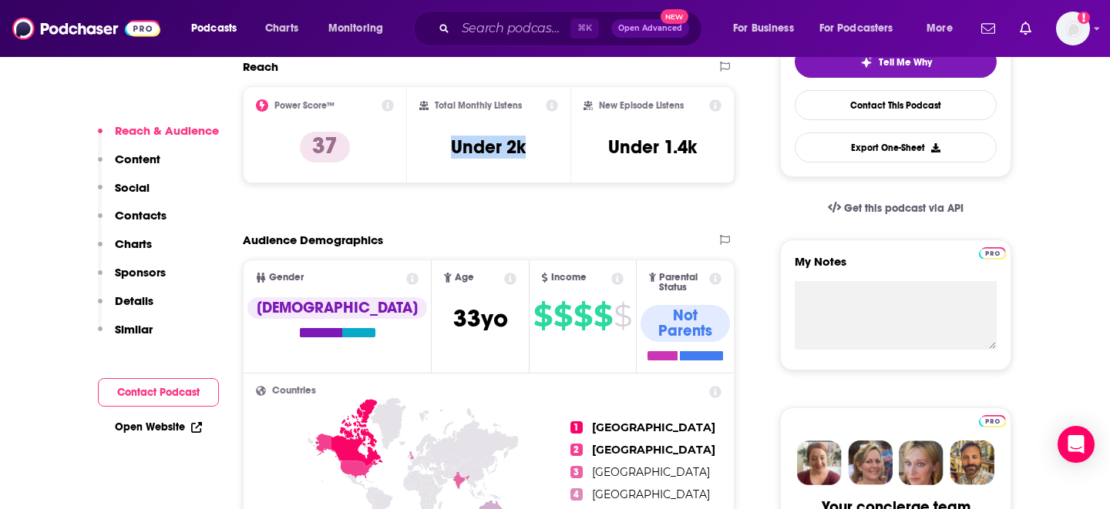
scroll to position [63, 0]
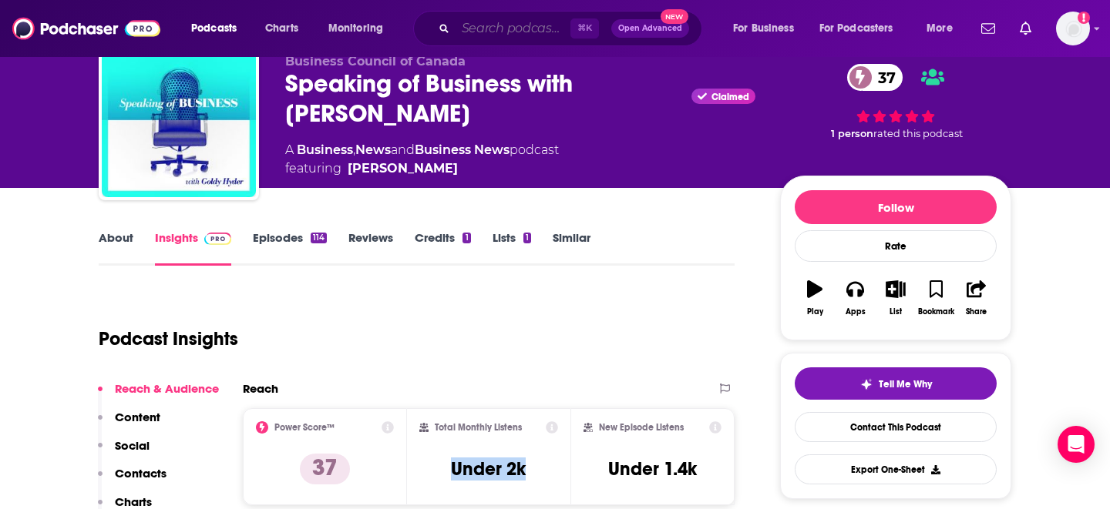
click at [494, 29] on input "Search podcasts, credits, & more..." at bounding box center [512, 28] width 115 height 25
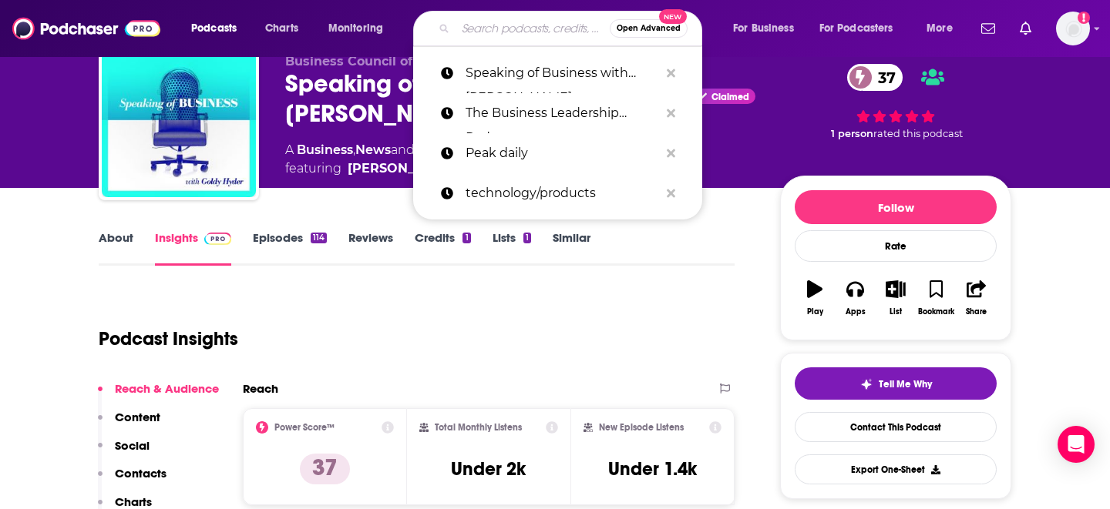
paste input "Start Canada Podcast"
type input "Start Canada Podcast"
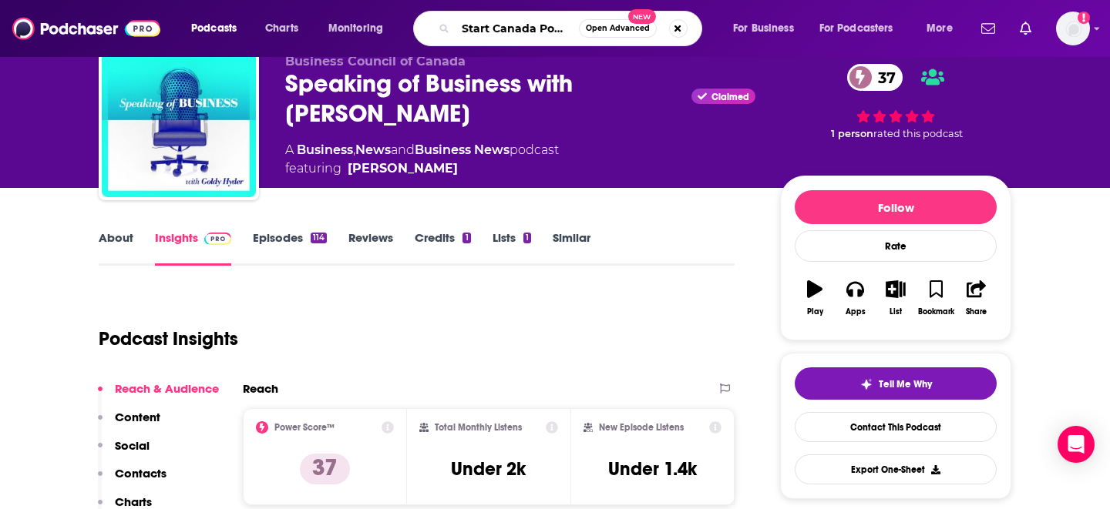
scroll to position [0, 13]
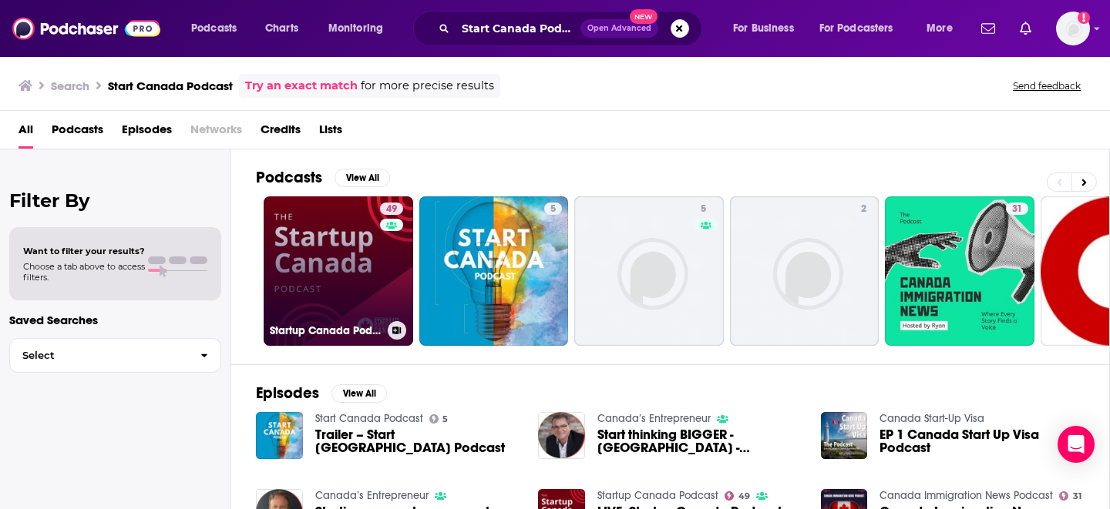
click at [345, 295] on link "49 Startup [GEOGRAPHIC_DATA] Podcast" at bounding box center [338, 271] width 149 height 149
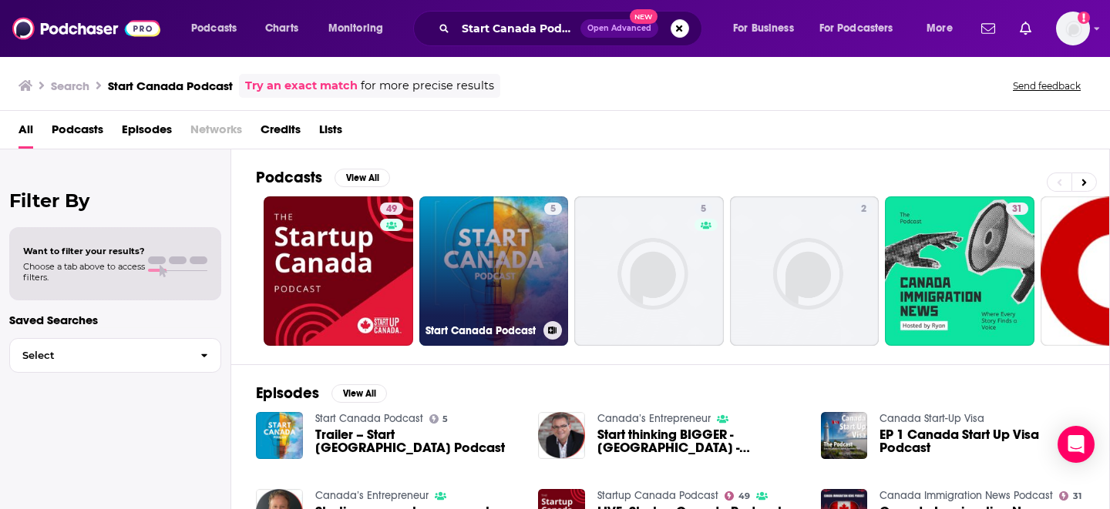
click at [516, 240] on link "5 Start Canada Podcast" at bounding box center [493, 271] width 149 height 149
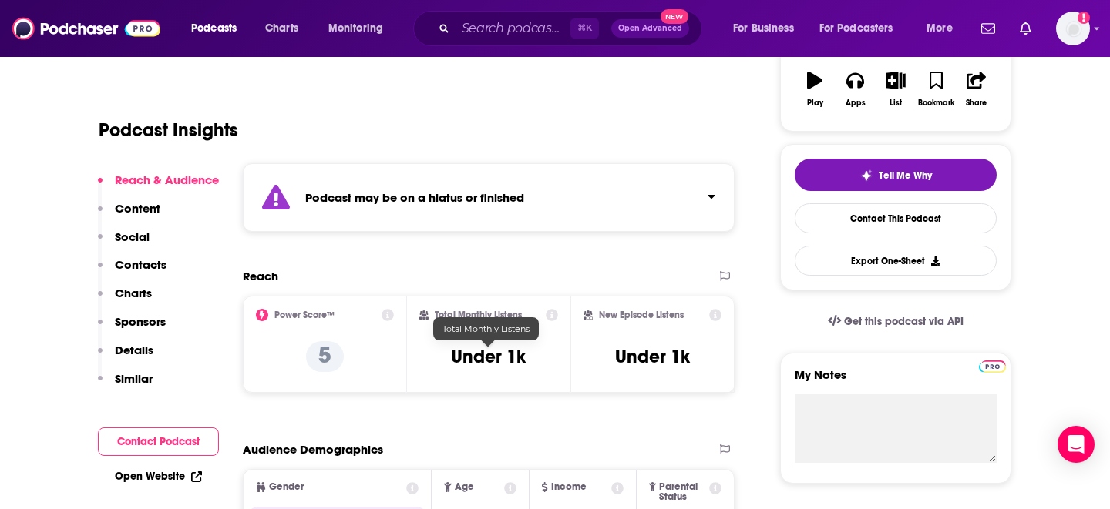
scroll to position [287, 0]
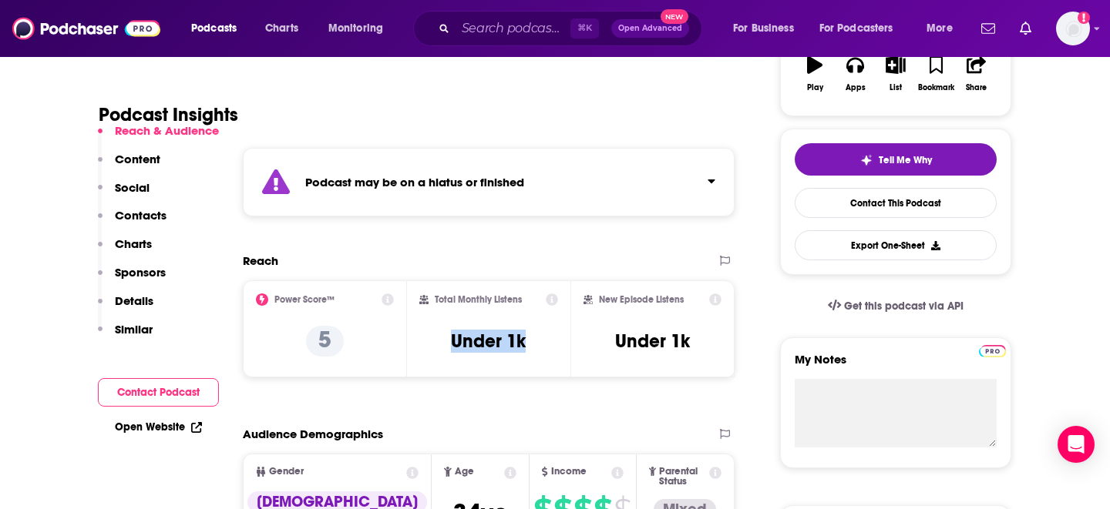
drag, startPoint x: 534, startPoint y: 351, endPoint x: 443, endPoint y: 350, distance: 90.9
click at [443, 350] on div "Total Monthly Listens Under 1k" at bounding box center [488, 329] width 139 height 71
copy h3 "Under 1k"
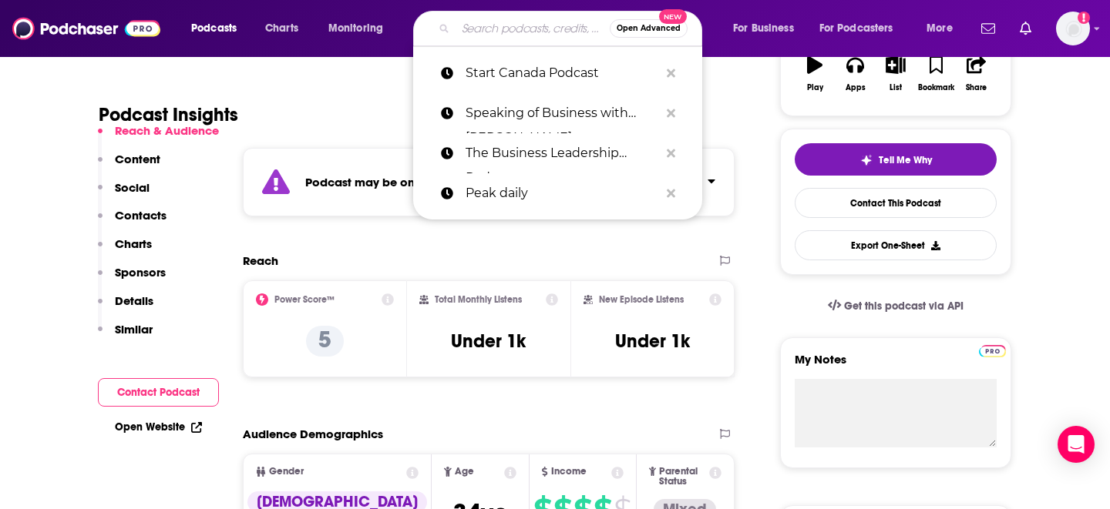
click at [540, 34] on input "Search podcasts, credits, & more..." at bounding box center [532, 28] width 154 height 25
paste input "The BetaKit Podcast Channel"
type input "The BetaKit Podcast Channel"
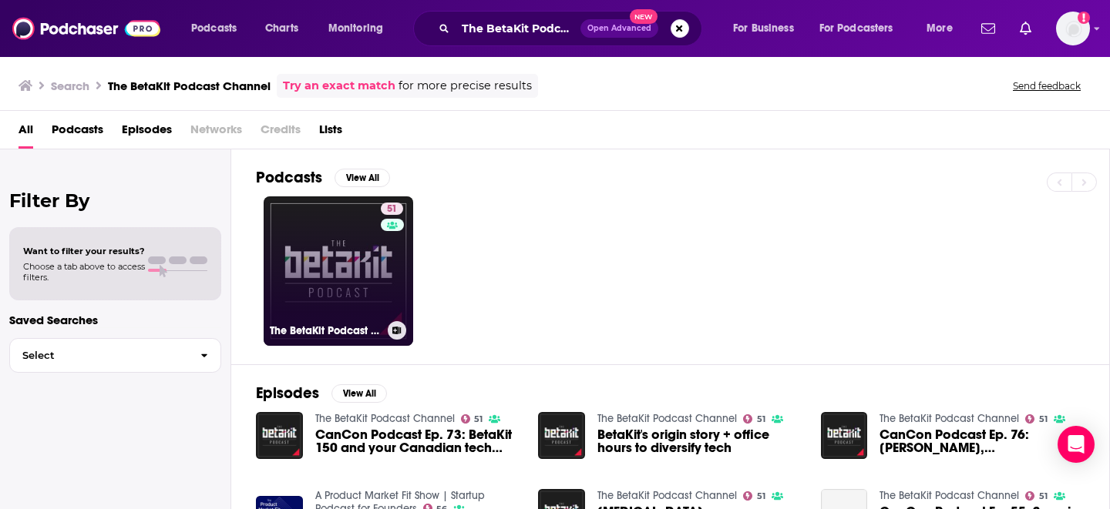
click at [355, 245] on link "51 The BetaKit Podcast Channel" at bounding box center [338, 271] width 149 height 149
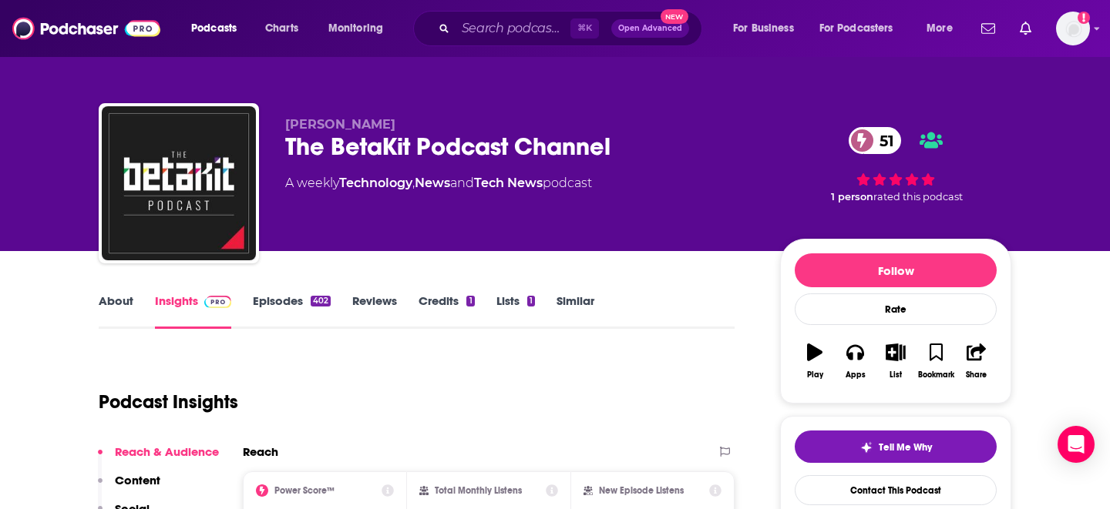
scroll to position [193, 0]
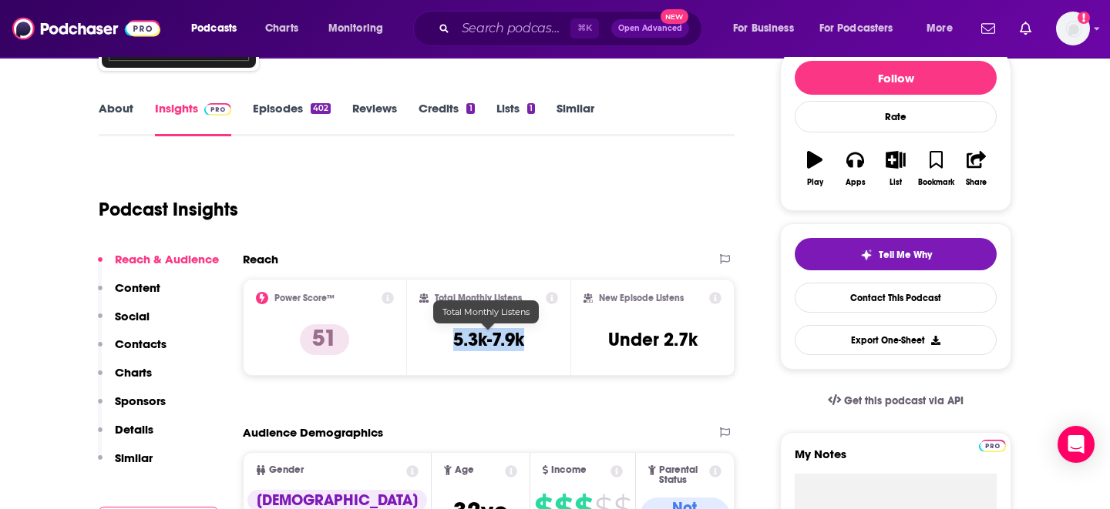
drag, startPoint x: 532, startPoint y: 346, endPoint x: 448, endPoint y: 346, distance: 84.0
click at [448, 346] on div "Total Monthly Listens 5.3k-7.9k" at bounding box center [488, 327] width 139 height 71
copy h3 "5.3k-7.9k"
click at [541, 24] on input "Search podcasts, credits, & more..." at bounding box center [512, 28] width 115 height 25
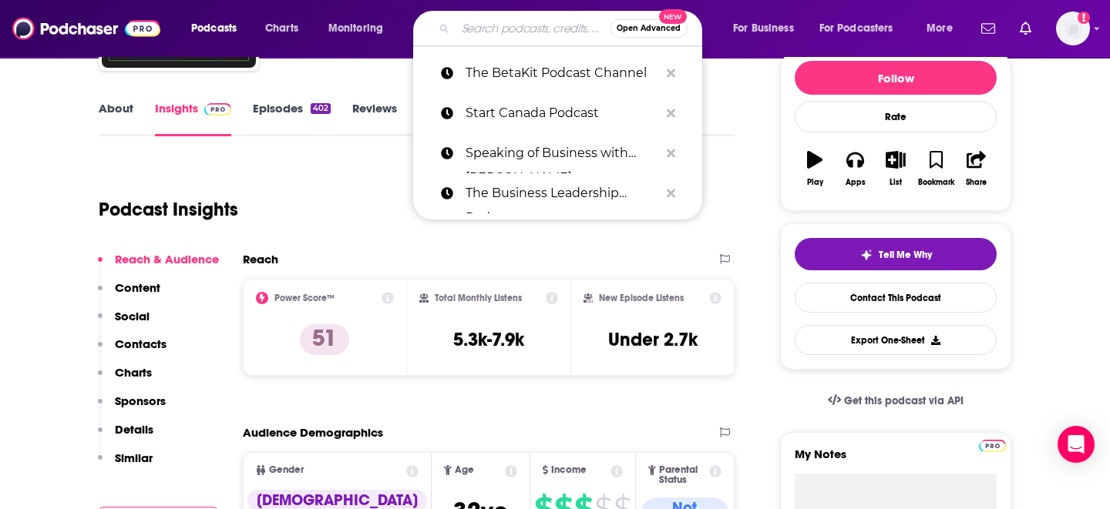
paste input "Disruptors"
type input "Disruptors"
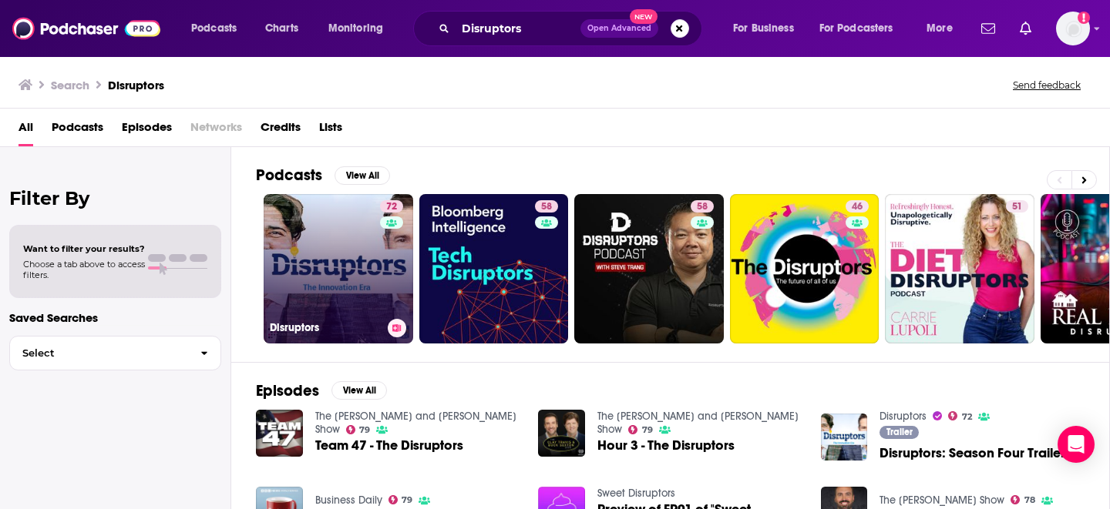
click at [332, 250] on link "72 Disruptors" at bounding box center [338, 268] width 149 height 149
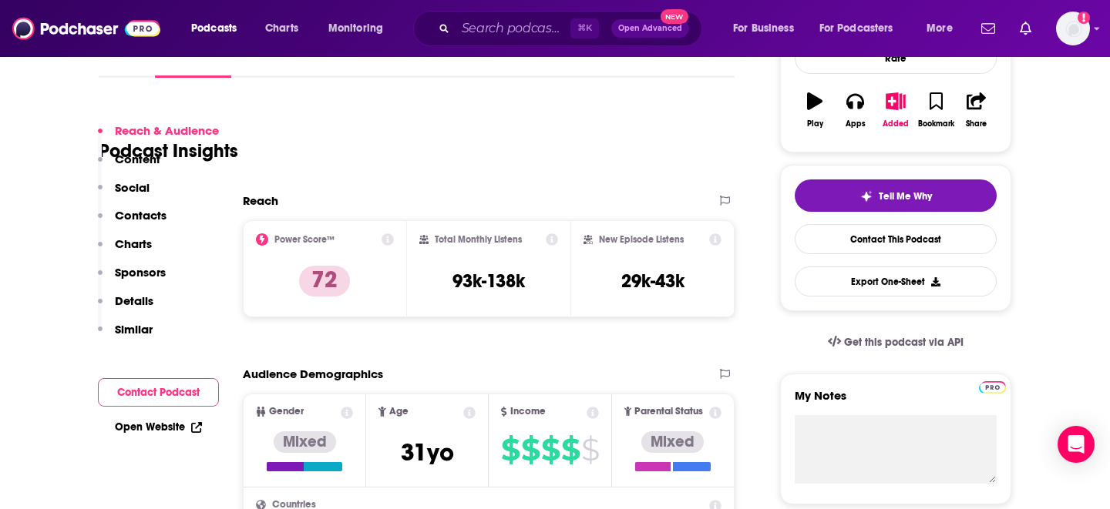
scroll to position [225, 0]
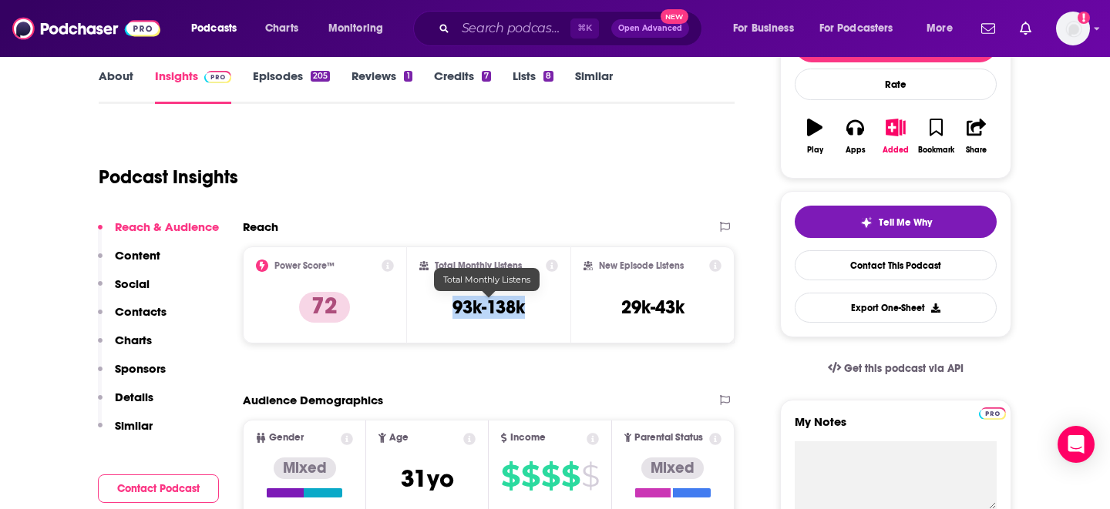
drag, startPoint x: 532, startPoint y: 310, endPoint x: 445, endPoint y: 310, distance: 87.1
click at [445, 310] on div "Total Monthly Listens 93k-138k" at bounding box center [488, 295] width 139 height 71
copy h3 "93k-138k"
click at [542, 38] on input "Search podcasts, credits, & more..." at bounding box center [512, 28] width 115 height 25
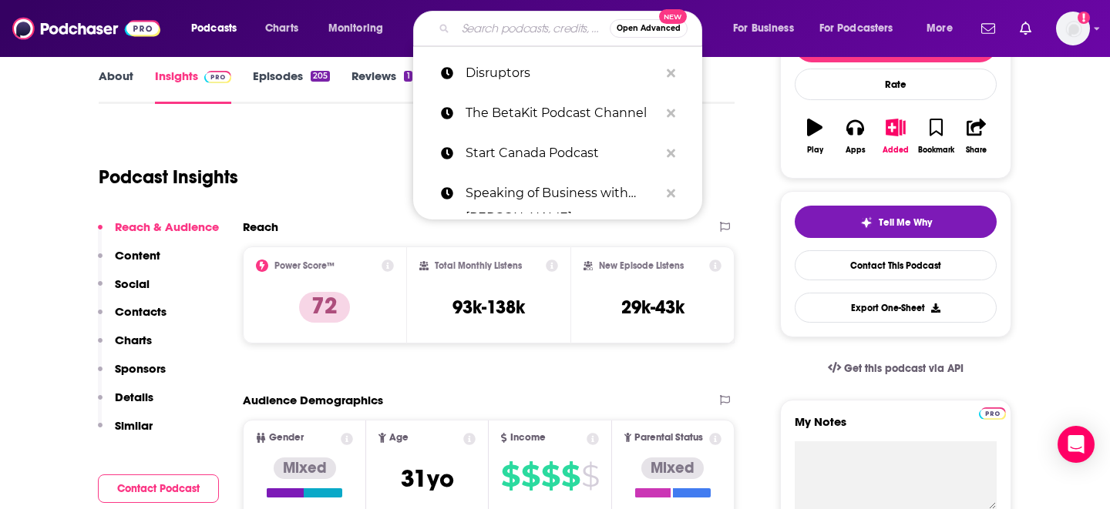
paste input "Hashtag Trending"
type input "Hashtag Trending"
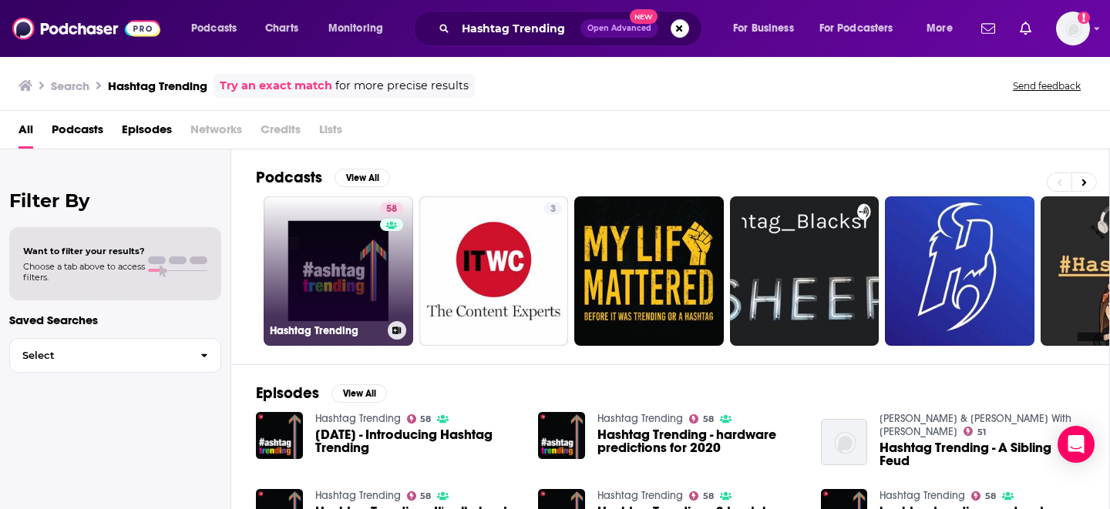
click at [354, 259] on link "58 Hashtag Trending" at bounding box center [338, 271] width 149 height 149
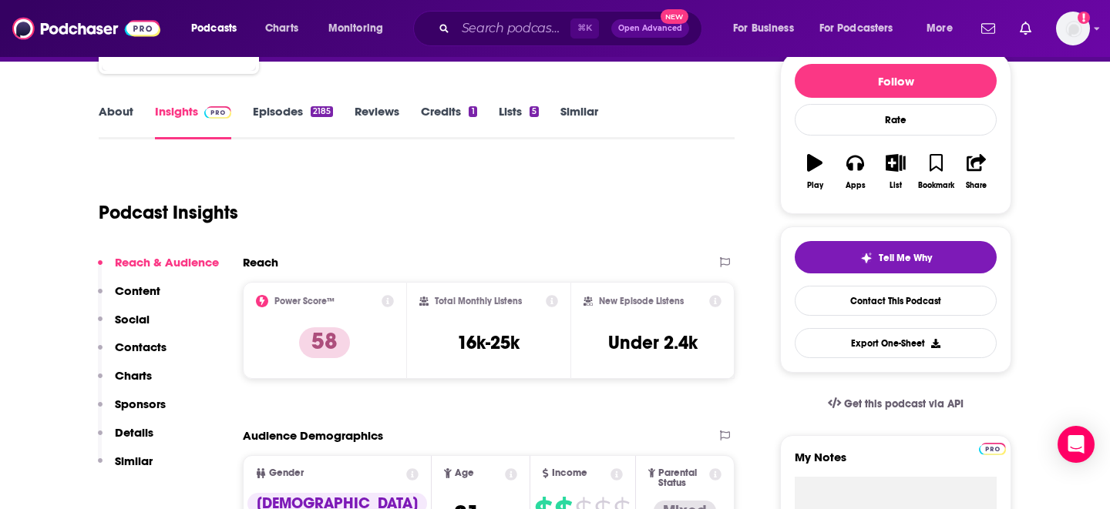
scroll to position [196, 0]
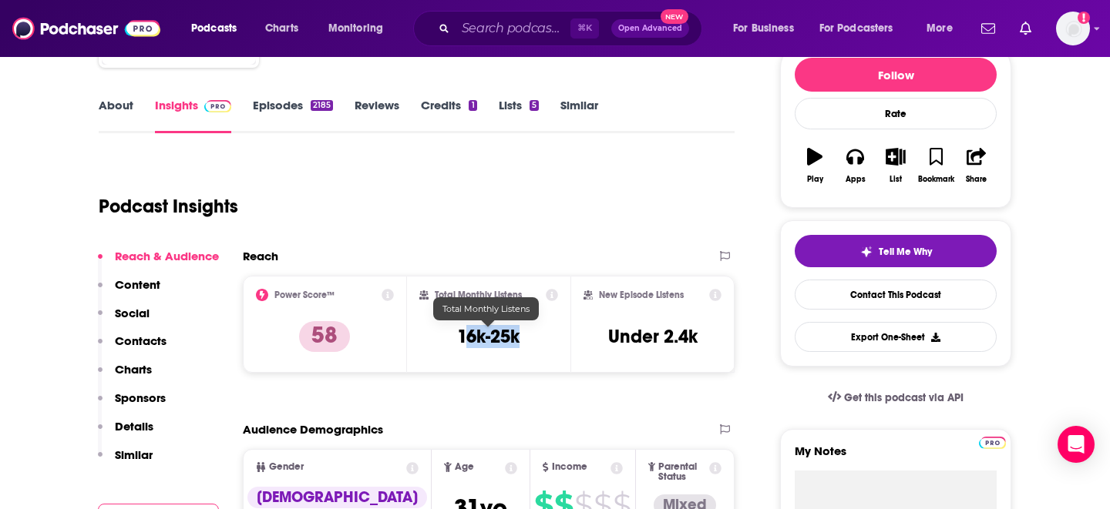
drag, startPoint x: 527, startPoint y: 344, endPoint x: 462, endPoint y: 344, distance: 65.5
click at [462, 344] on div "Total Monthly Listens 16k-25k" at bounding box center [488, 324] width 139 height 71
click at [483, 343] on h3 "16k-25k" at bounding box center [488, 336] width 62 height 23
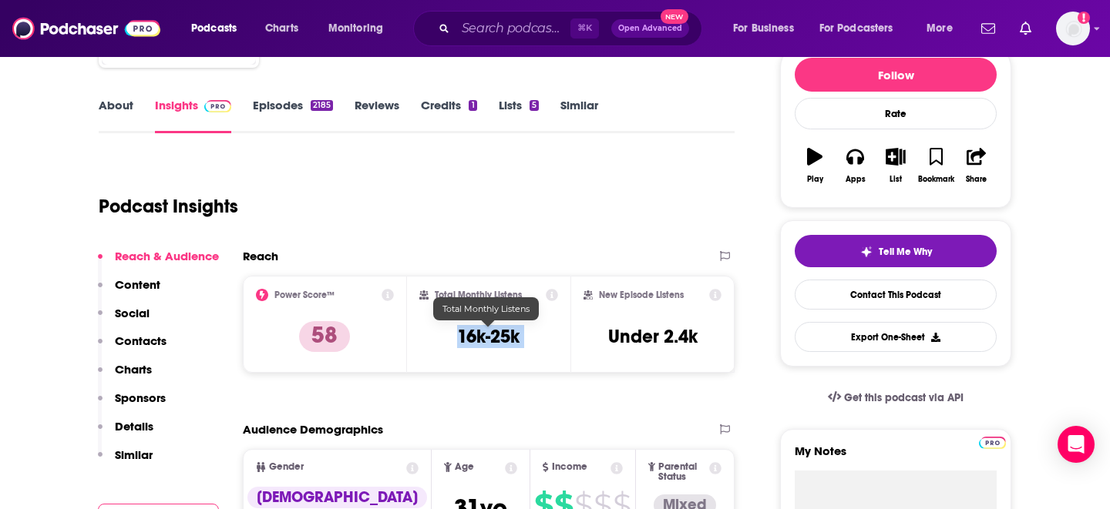
copy div "16k-25k"
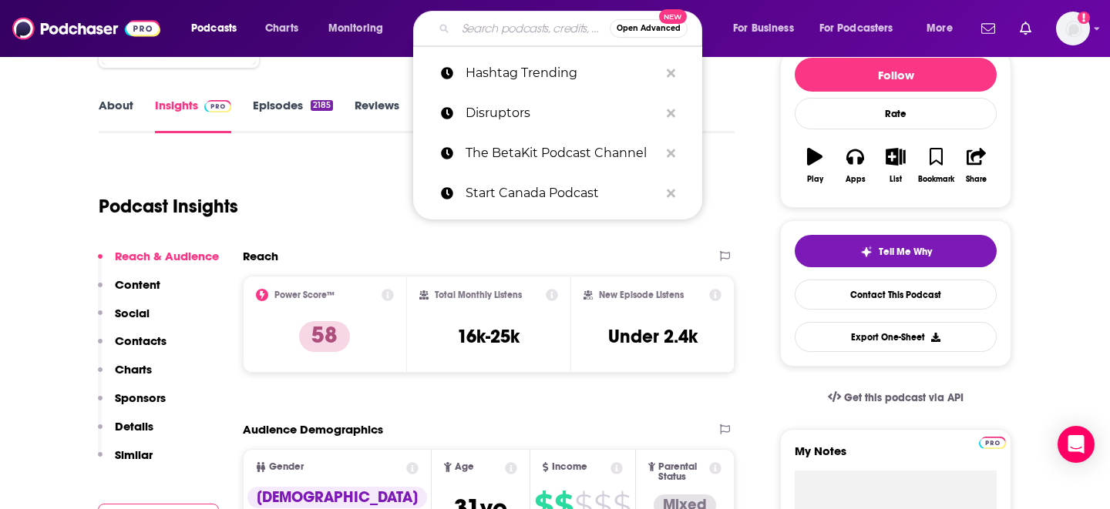
click at [502, 36] on input "Search podcasts, credits, & more..." at bounding box center [532, 28] width 154 height 25
paste input "Podcast Payoffs"
type input "Podcast Payoffs"
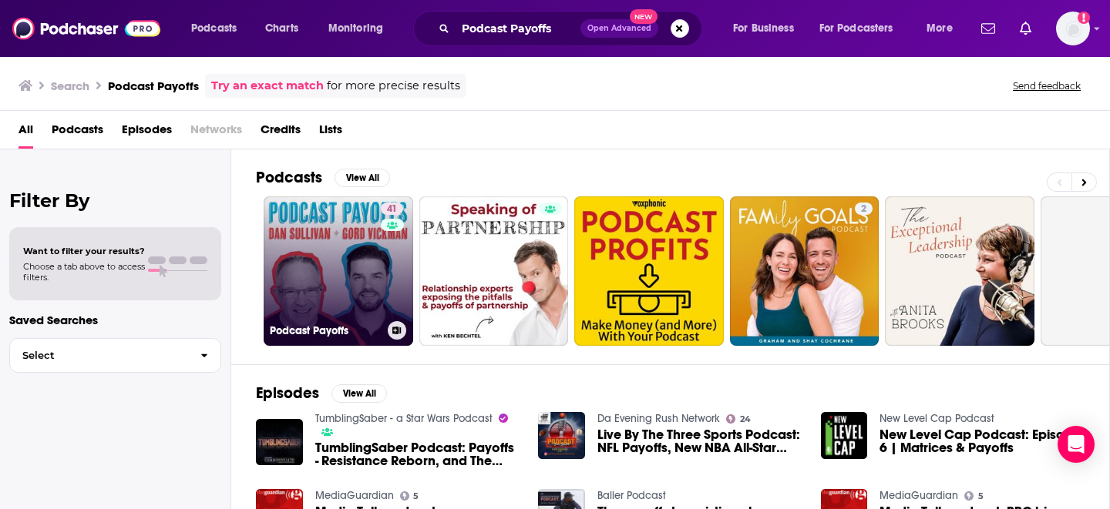
click at [338, 268] on link "41 Podcast Payoffs" at bounding box center [338, 271] width 149 height 149
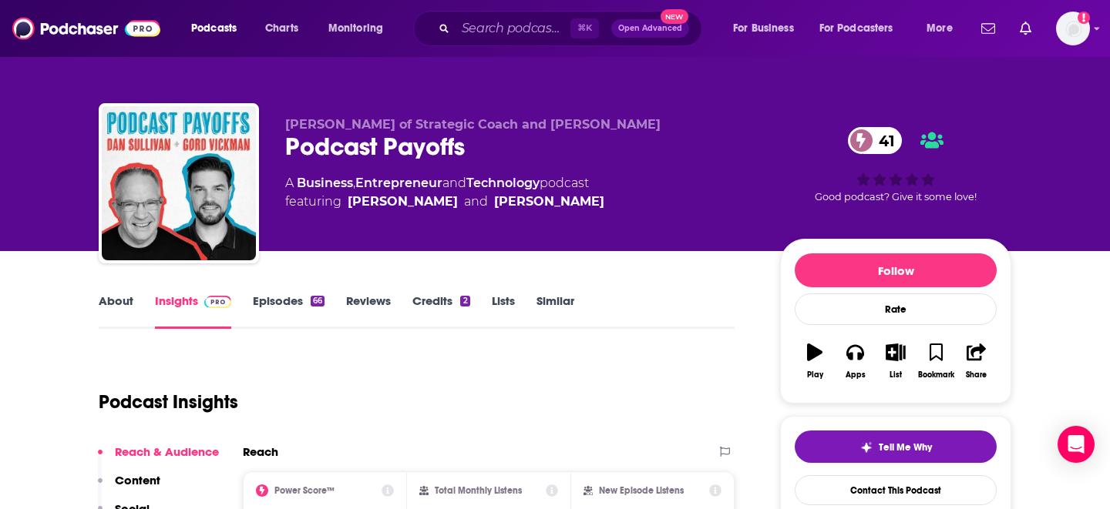
scroll to position [274, 0]
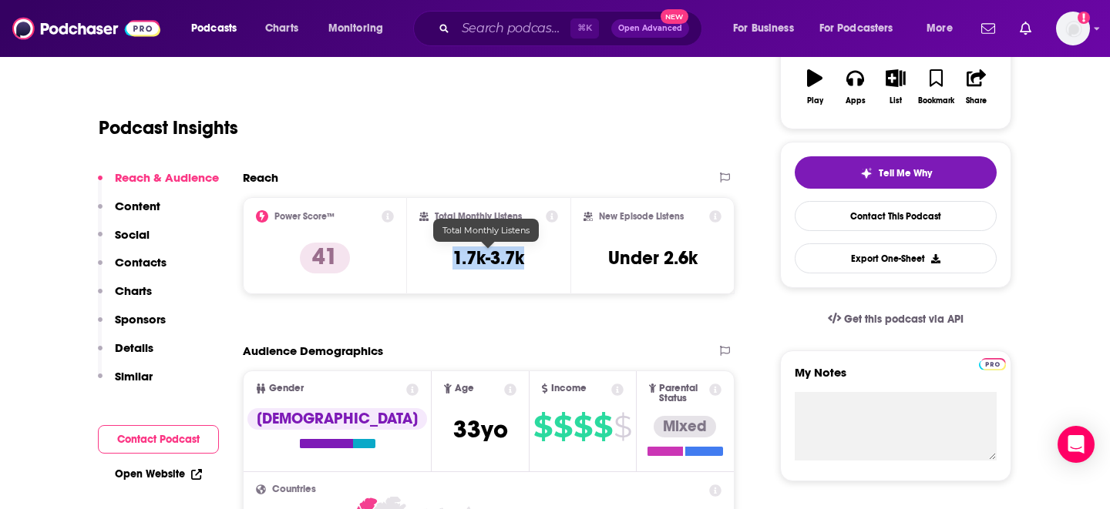
drag, startPoint x: 531, startPoint y: 264, endPoint x: 445, endPoint y: 263, distance: 86.3
click at [445, 263] on div "Total Monthly Listens 1.7k-3.7k" at bounding box center [488, 245] width 139 height 71
copy h3 "1.7k-3.7k"
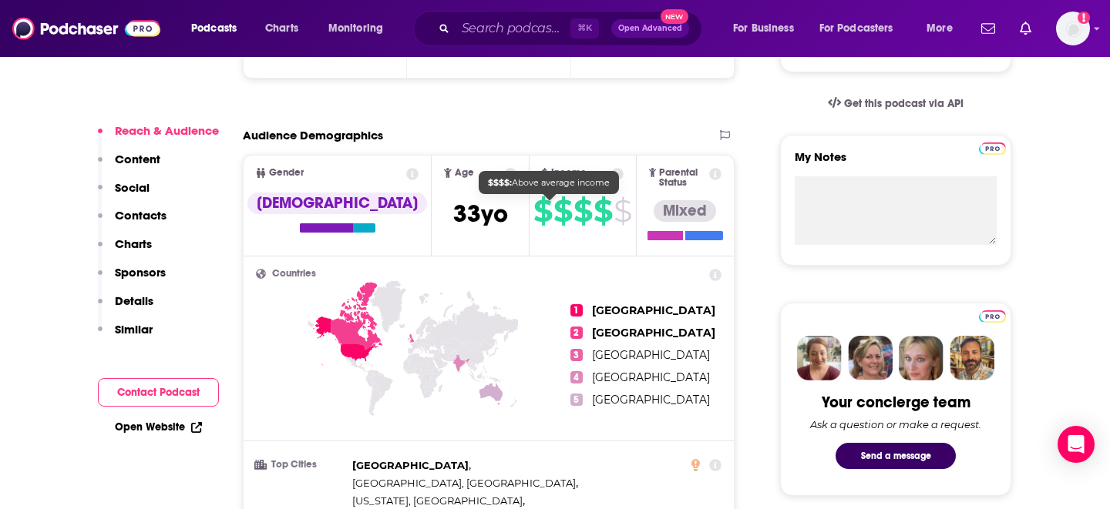
scroll to position [526, 0]
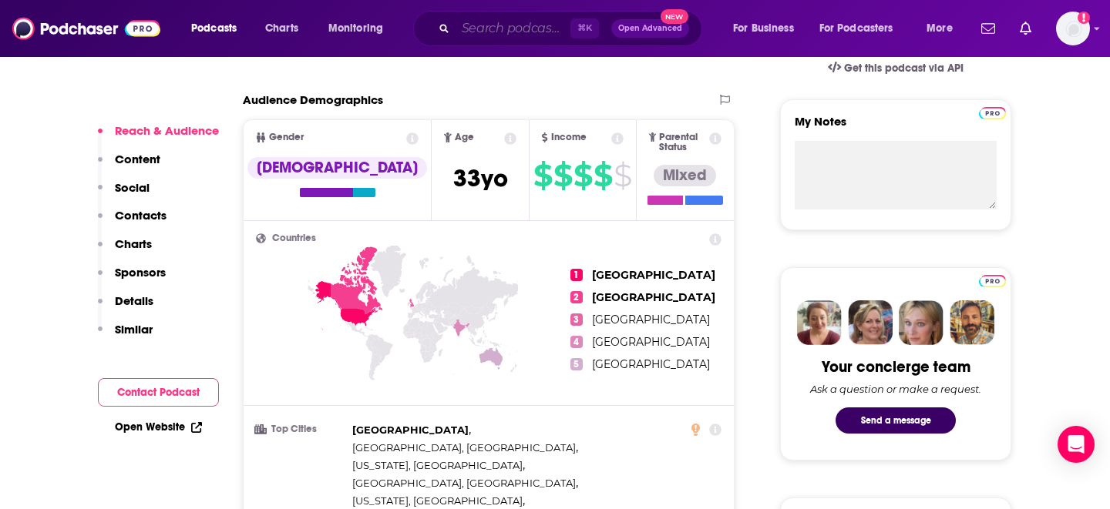
click at [514, 39] on input "Search podcasts, credits, & more..." at bounding box center [512, 28] width 115 height 25
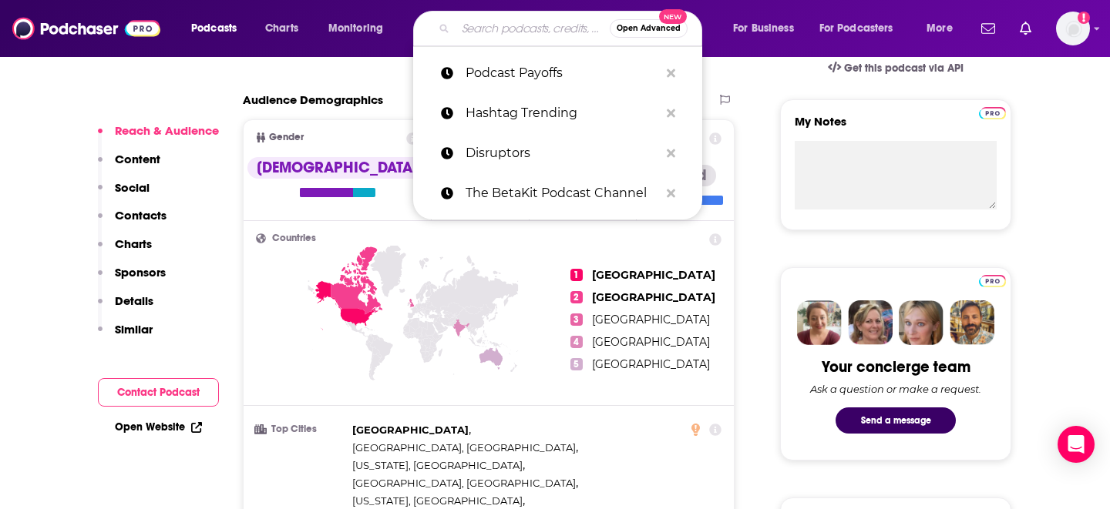
paste input "The Artificial Intelligence Show"
type input "The Artificial Intelligence Show"
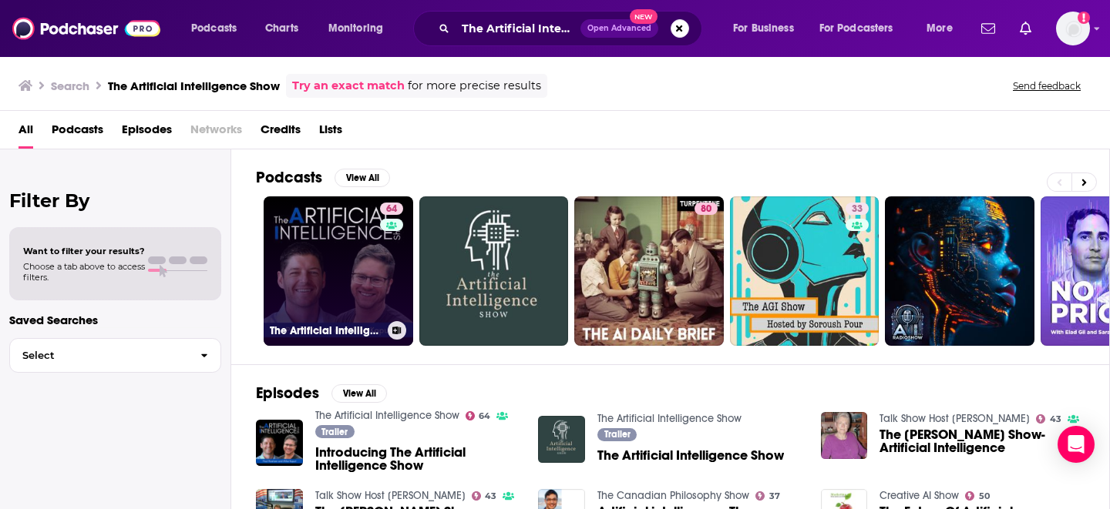
click at [351, 269] on link "64 The Artificial Intelligence Show" at bounding box center [338, 271] width 149 height 149
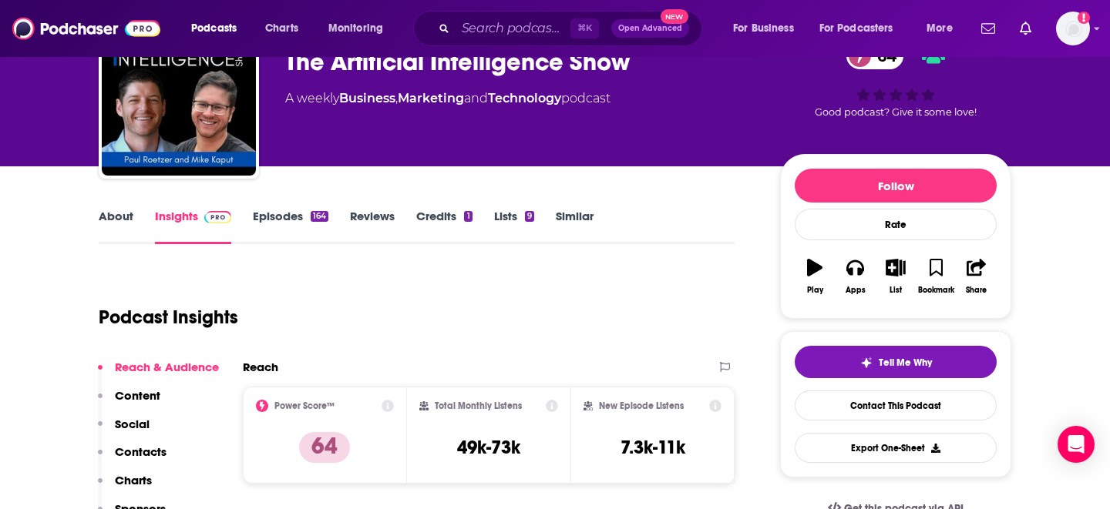
scroll to position [81, 0]
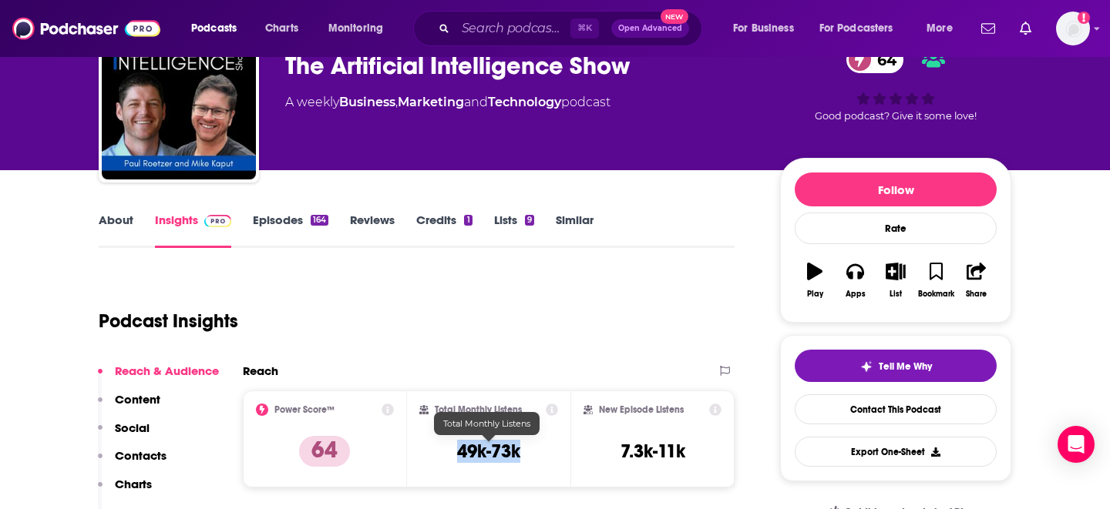
drag, startPoint x: 530, startPoint y: 455, endPoint x: 455, endPoint y: 455, distance: 74.8
click at [455, 455] on div "Total Monthly Listens 49k-73k" at bounding box center [488, 439] width 139 height 71
copy h3 "49k-73k"
click at [543, 29] on input "Search podcasts, credits, & more..." at bounding box center [512, 28] width 115 height 25
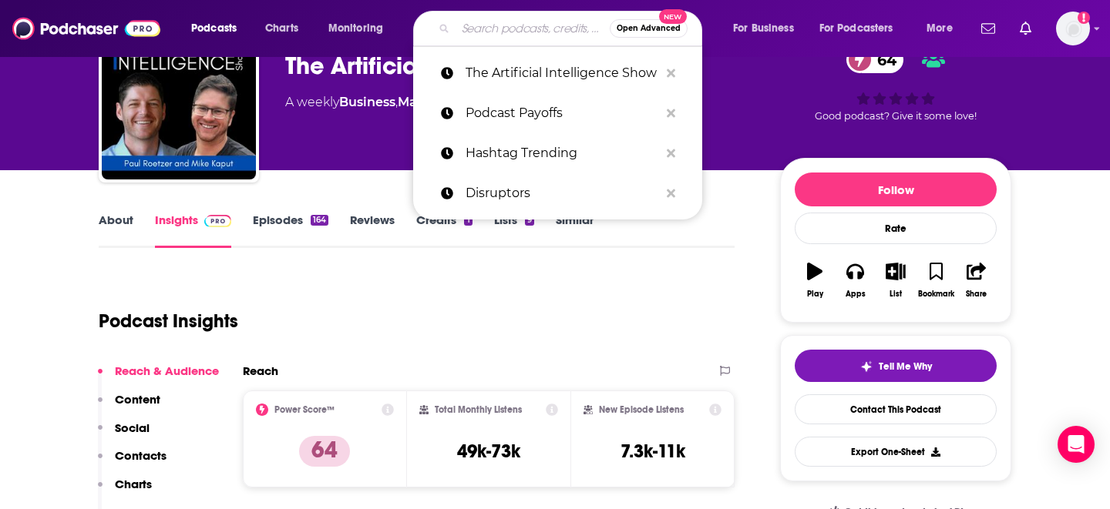
paste input "Ask AI"
type input "Ask AI"
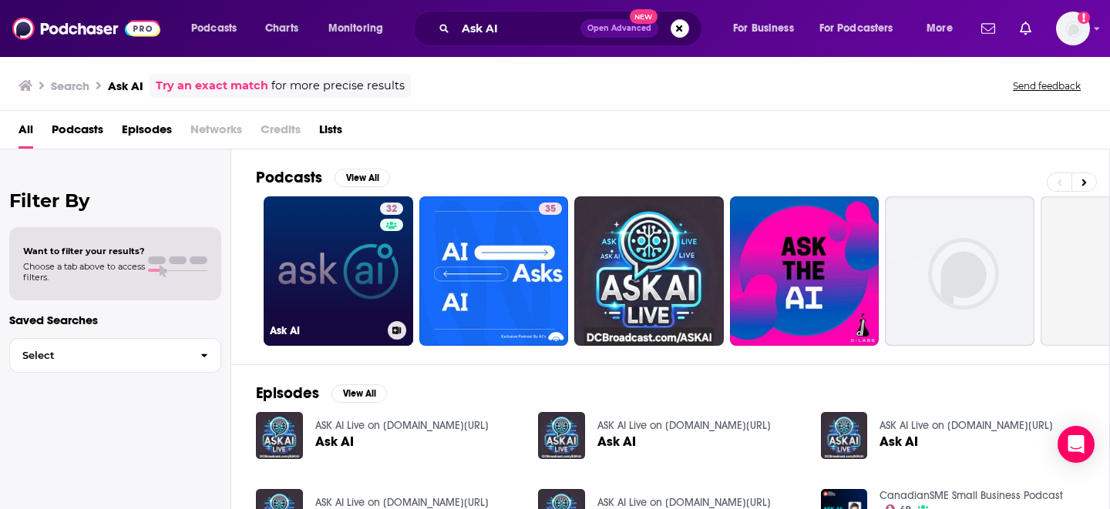
click at [310, 263] on link "32 Ask AI" at bounding box center [338, 271] width 149 height 149
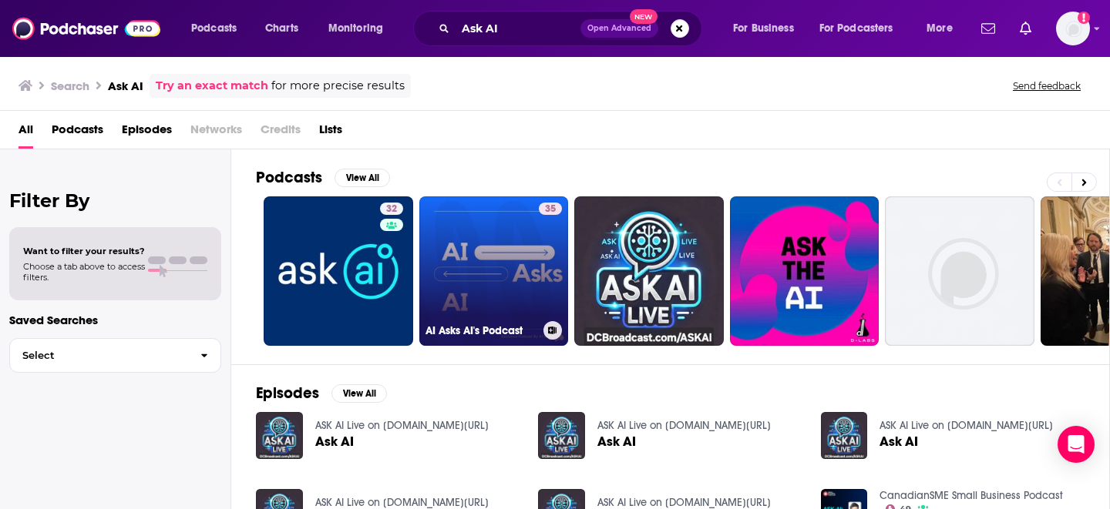
click at [507, 280] on link "35 AI Asks AI's Podcast" at bounding box center [493, 271] width 149 height 149
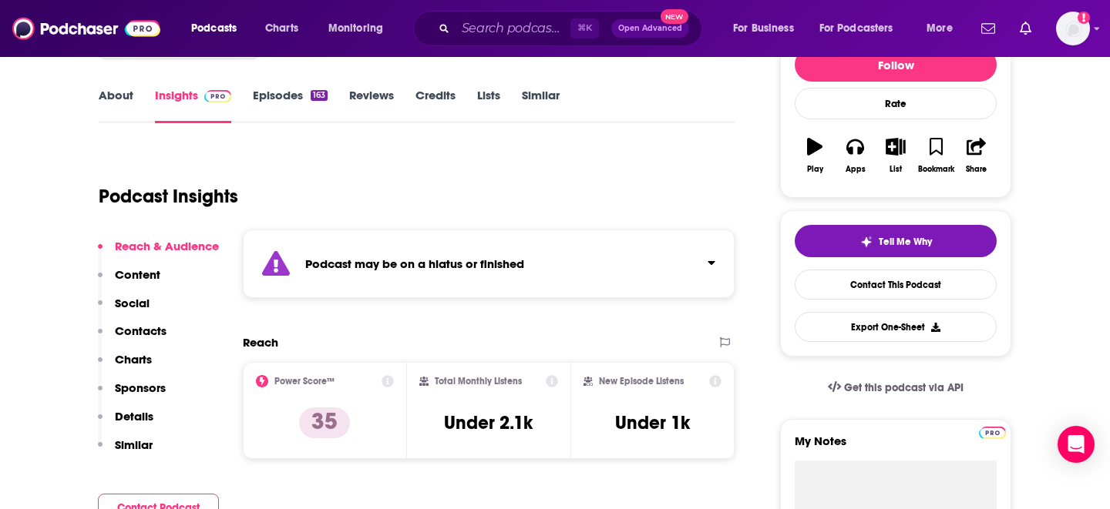
scroll to position [207, 0]
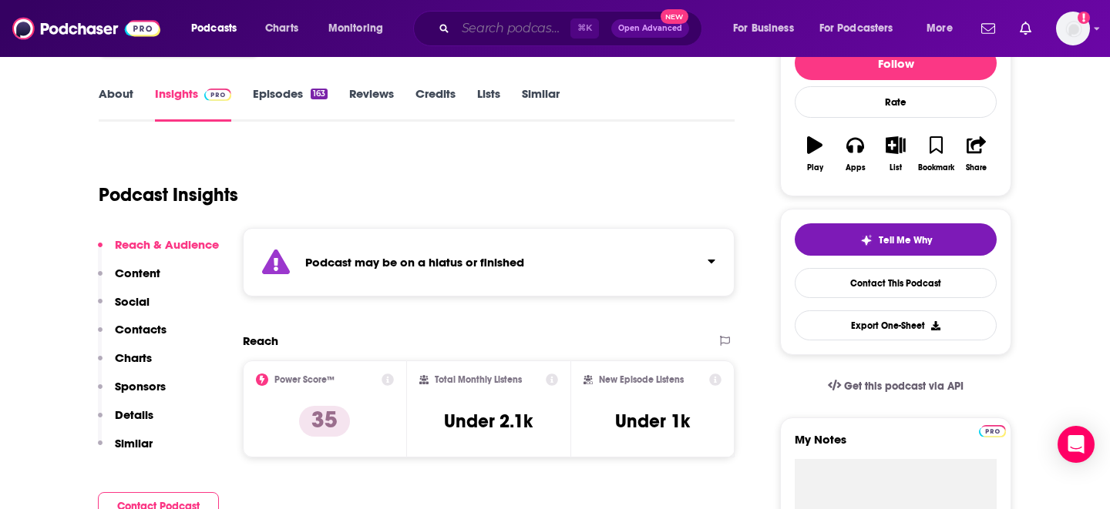
click at [500, 29] on input "Search podcasts, credits, & more..." at bounding box center [512, 28] width 115 height 25
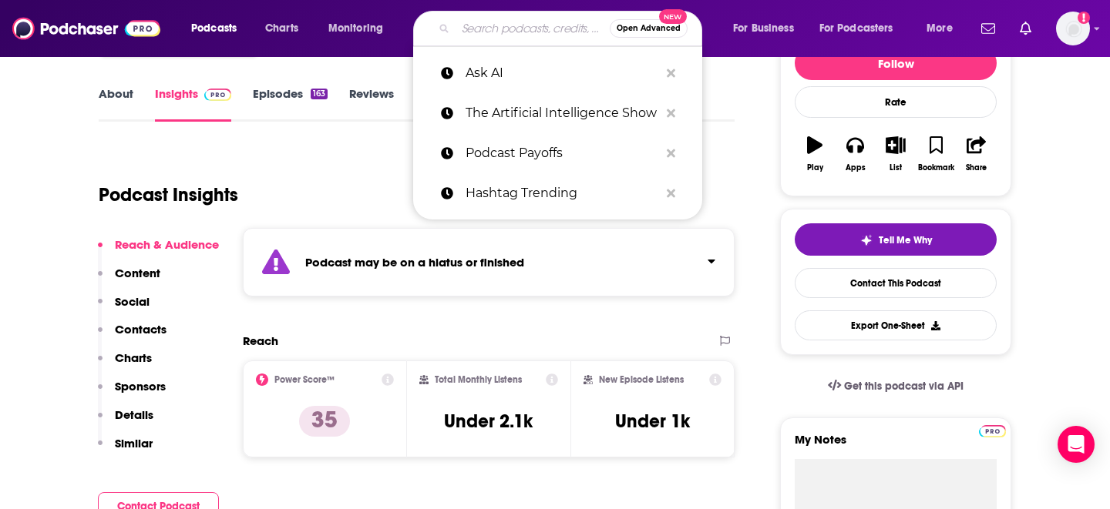
paste input "Cybersecurity [DATE]"
type input "Cybersecurity [DATE]"
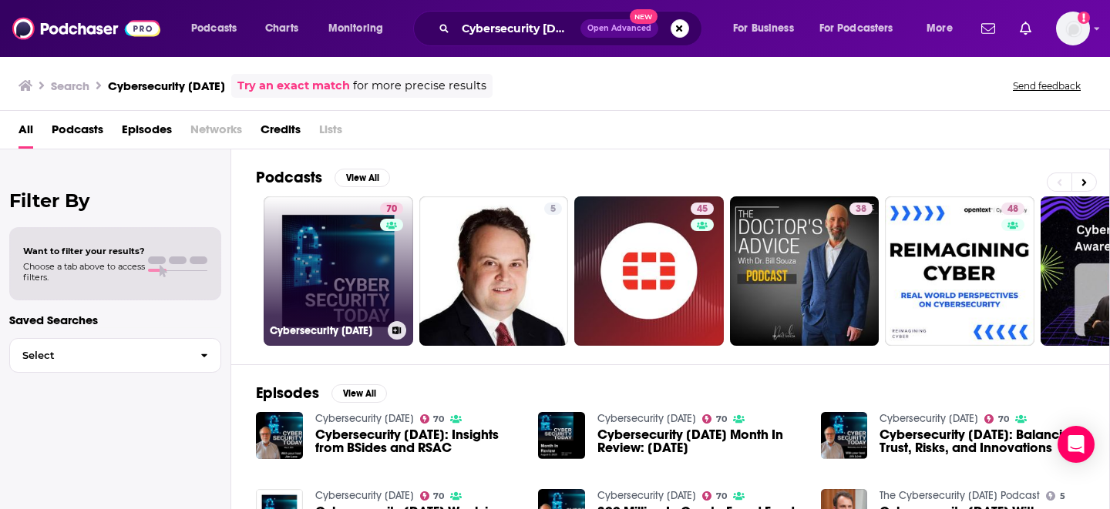
click at [334, 263] on link "70 Cybersecurity [DATE]" at bounding box center [338, 271] width 149 height 149
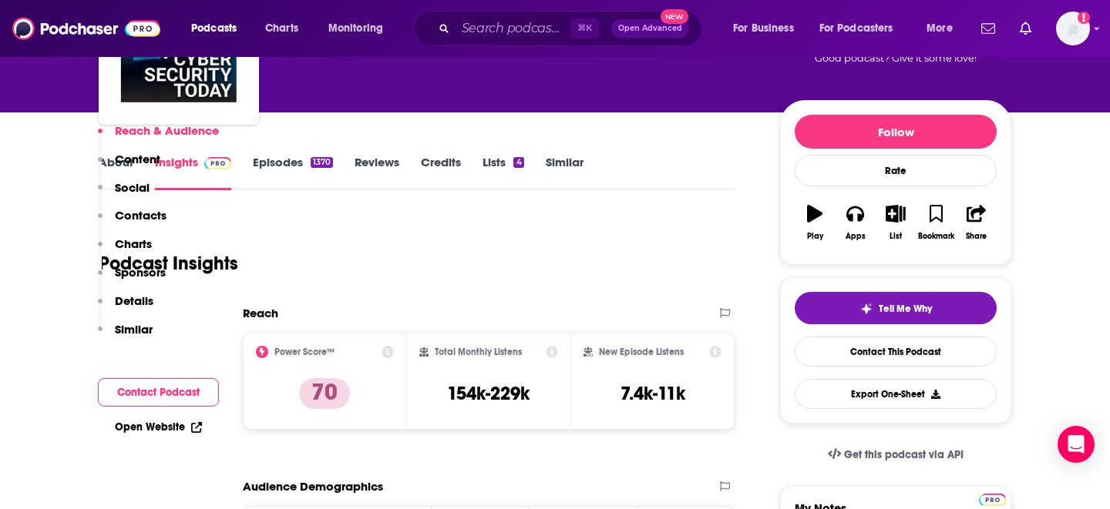
scroll to position [66, 0]
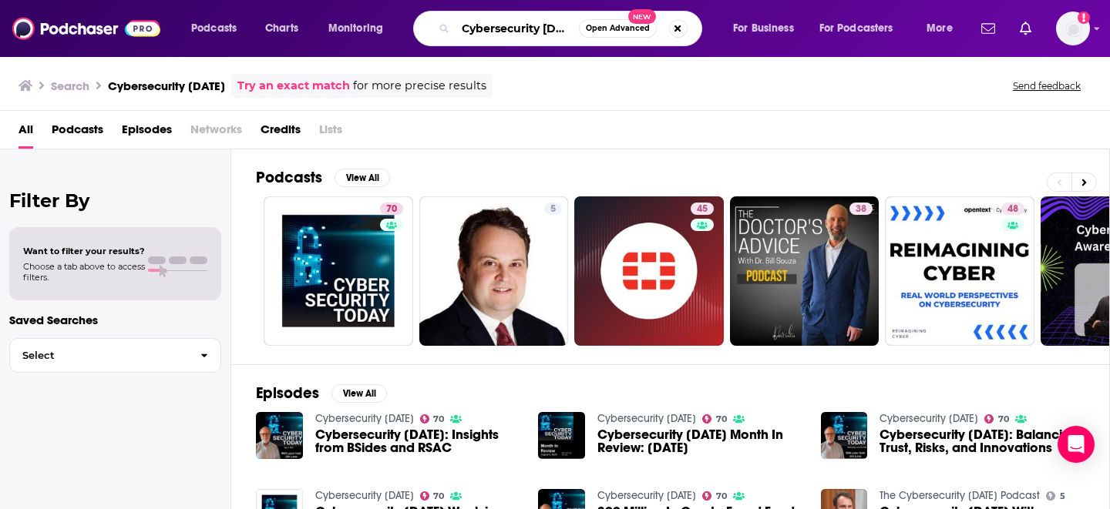
click at [494, 30] on input "Cybersecurity [DATE]" at bounding box center [516, 28] width 123 height 25
type input "Cyber security [DATE]"
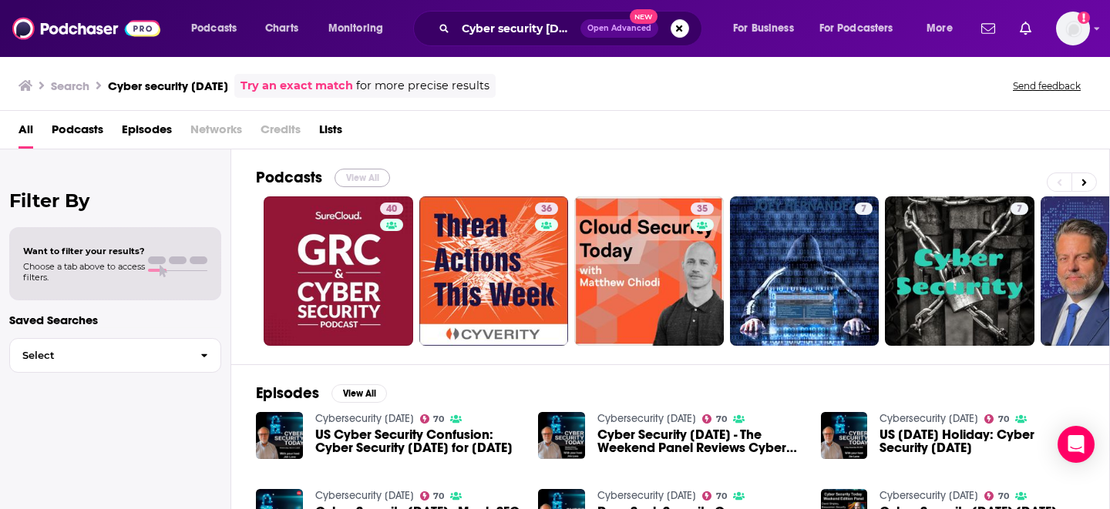
click at [364, 176] on button "View All" at bounding box center [361, 178] width 55 height 18
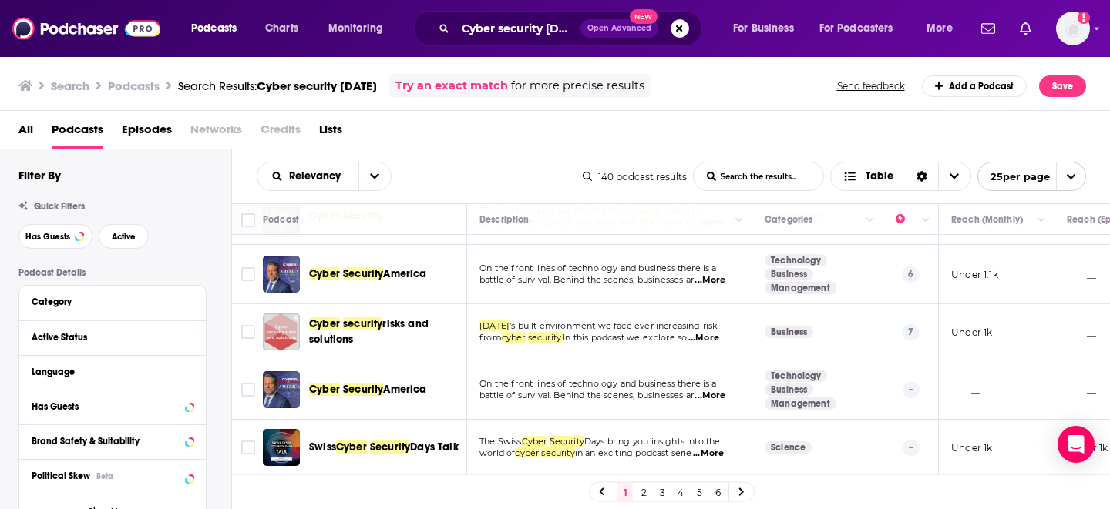
scroll to position [282, 0]
